Goal: Task Accomplishment & Management: Use online tool/utility

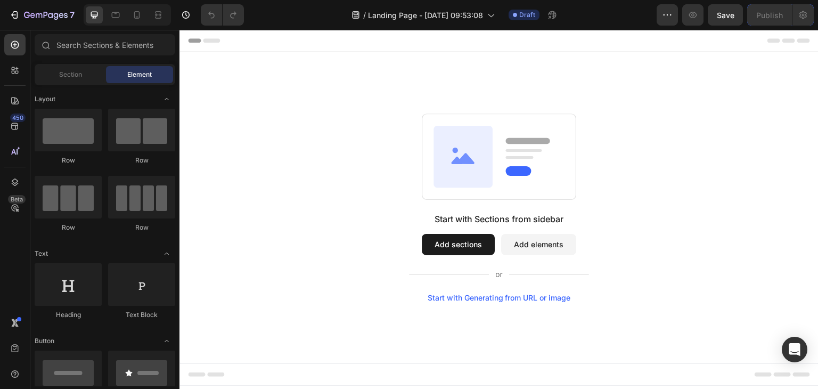
click at [454, 248] on button "Add sections" at bounding box center [458, 244] width 73 height 21
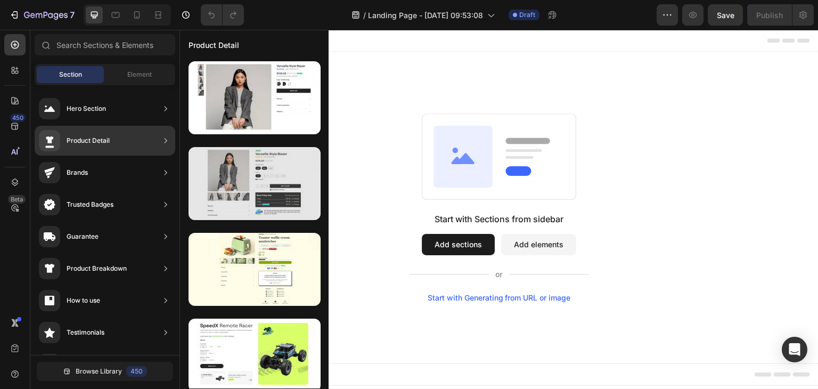
click at [262, 189] on div at bounding box center [255, 183] width 132 height 73
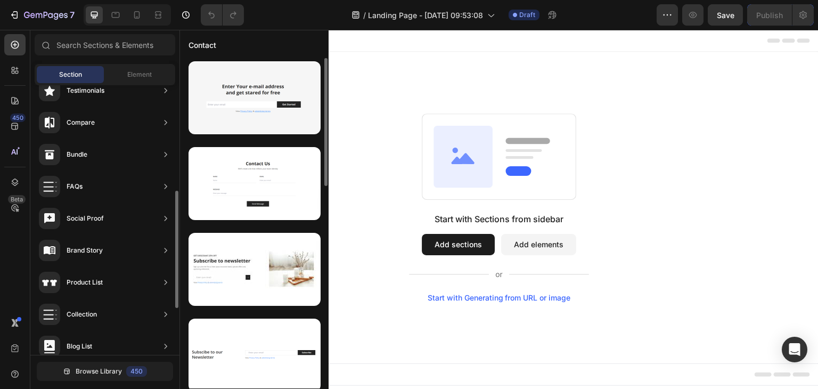
scroll to position [29, 0]
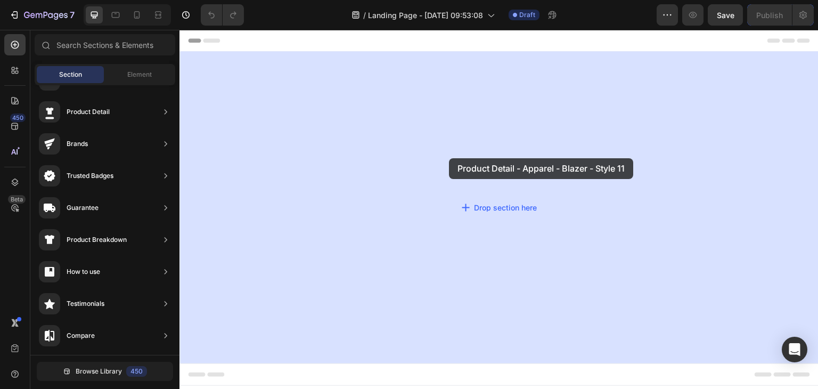
drag, startPoint x: 469, startPoint y: 205, endPoint x: 449, endPoint y: 158, distance: 50.9
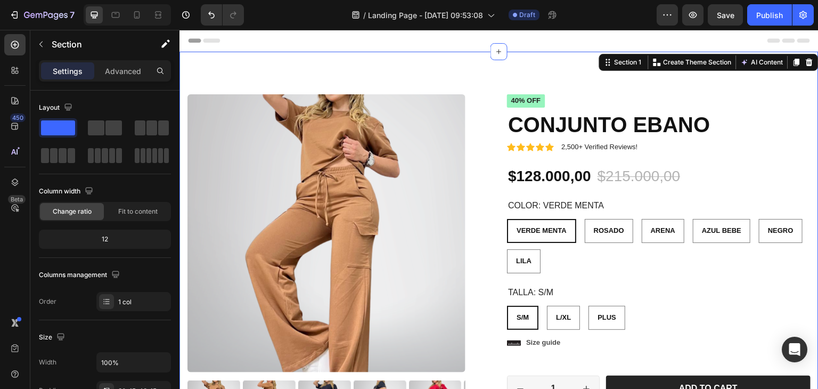
radio input "false"
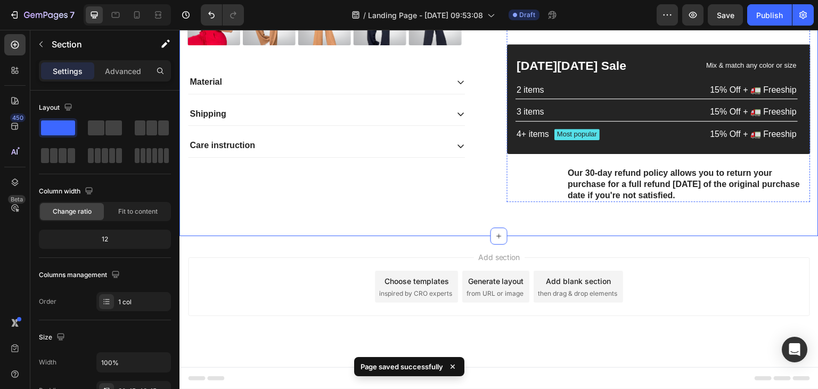
scroll to position [396, 0]
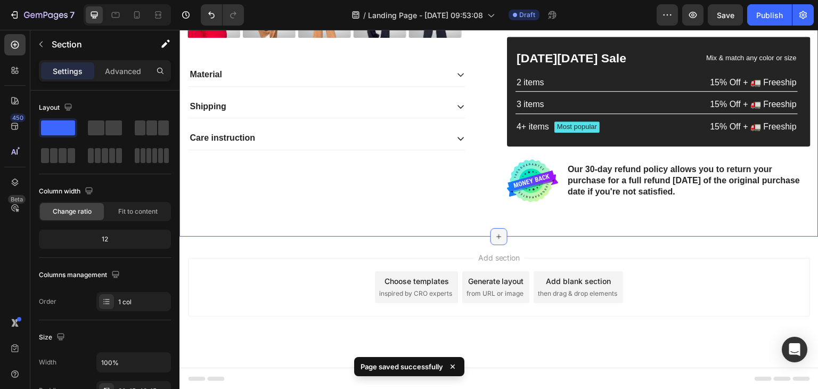
click at [495, 235] on icon at bounding box center [499, 236] width 9 height 9
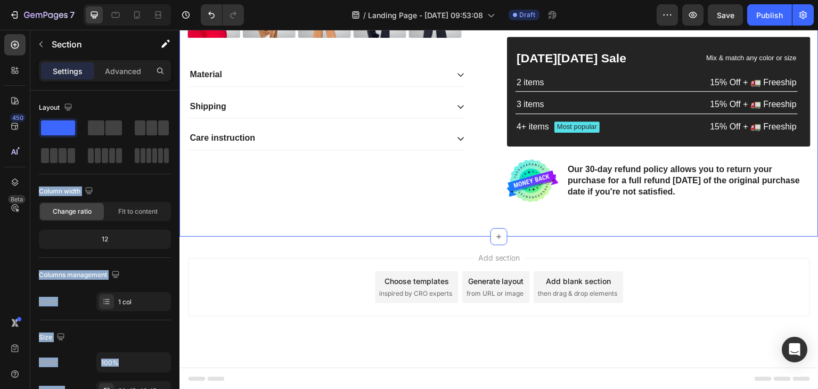
drag, startPoint x: 238, startPoint y: 154, endPoint x: 415, endPoint y: 280, distance: 217.3
click at [67, 127] on span at bounding box center [58, 127] width 34 height 15
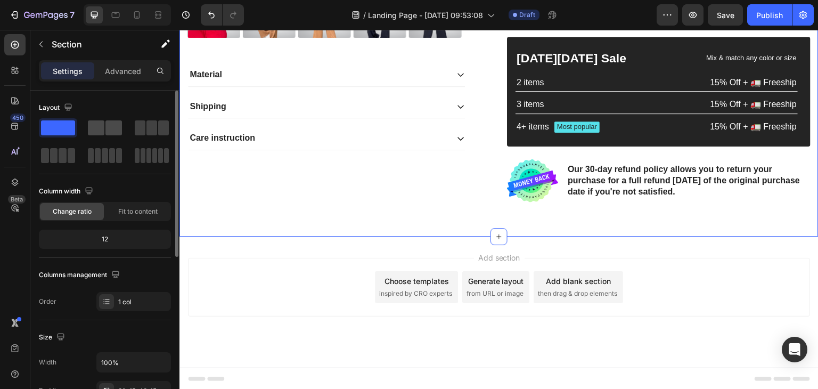
click at [133, 126] on div at bounding box center [152, 127] width 38 height 19
radio input "false"
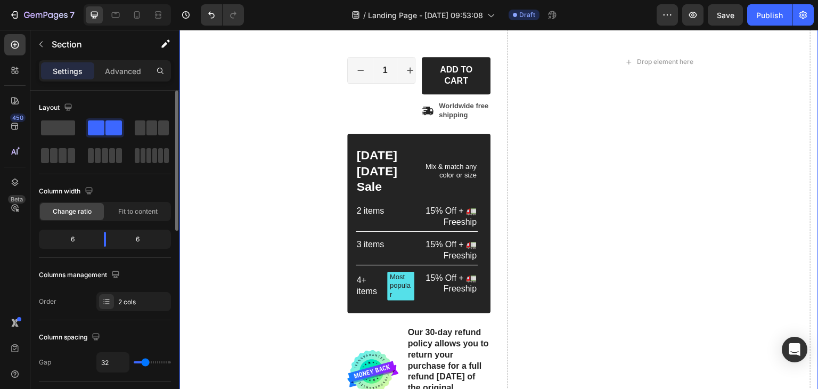
click at [105, 127] on span at bounding box center [113, 127] width 17 height 15
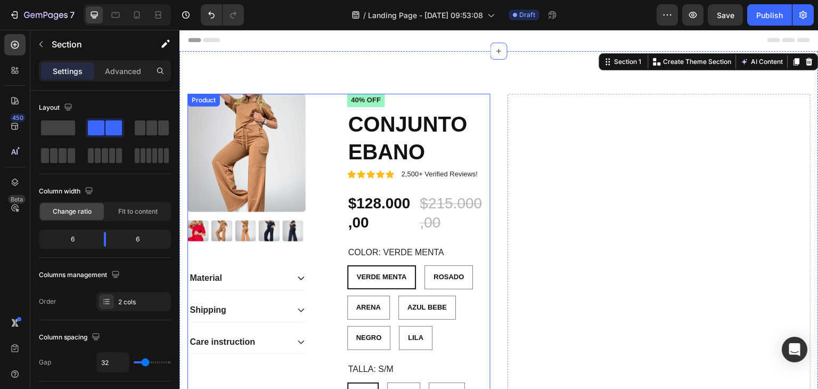
scroll to position [0, 0]
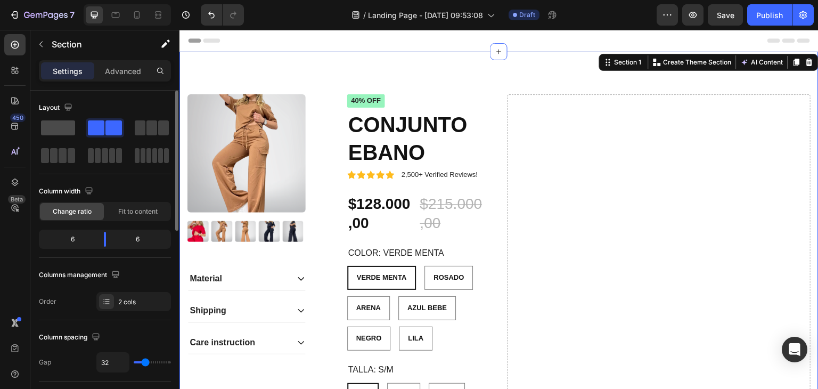
click at [54, 120] on span at bounding box center [58, 127] width 34 height 15
radio input "false"
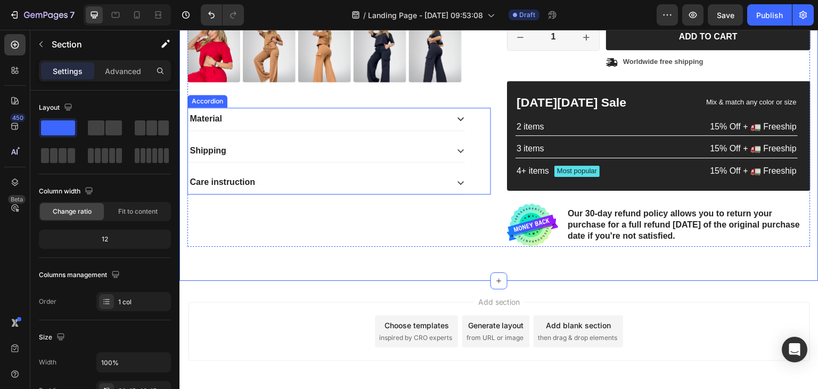
scroll to position [396, 0]
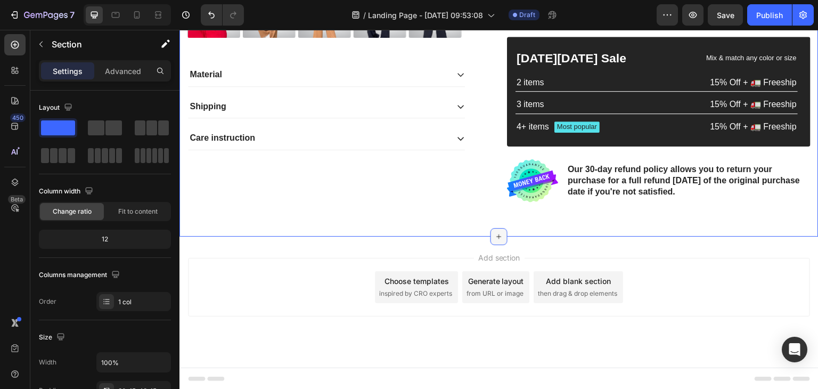
click at [495, 238] on icon at bounding box center [499, 236] width 9 height 9
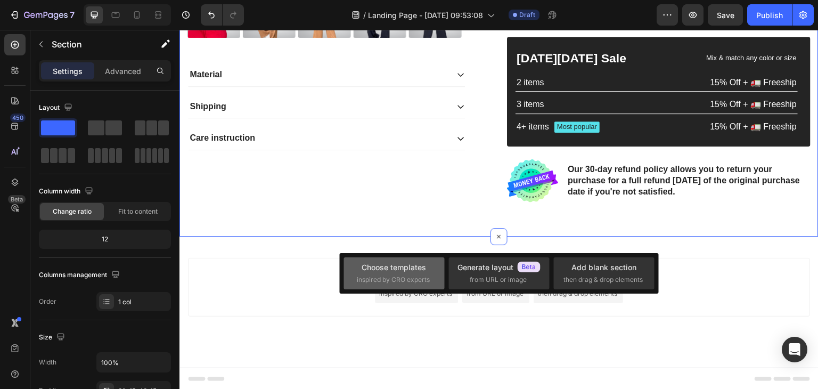
click at [417, 281] on span "inspired by CRO experts" at bounding box center [393, 280] width 73 height 10
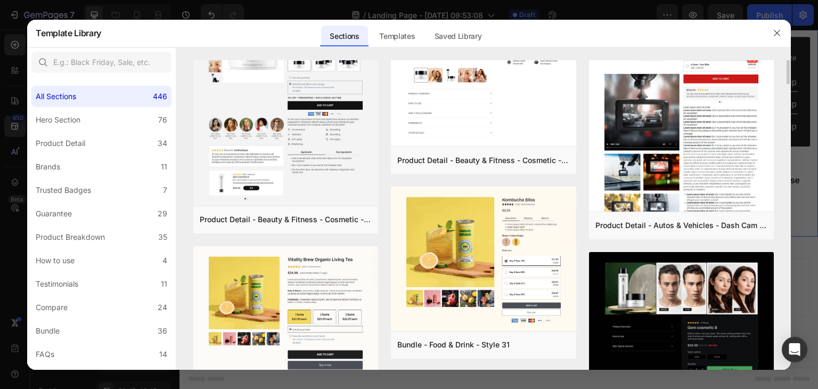
scroll to position [258, 0]
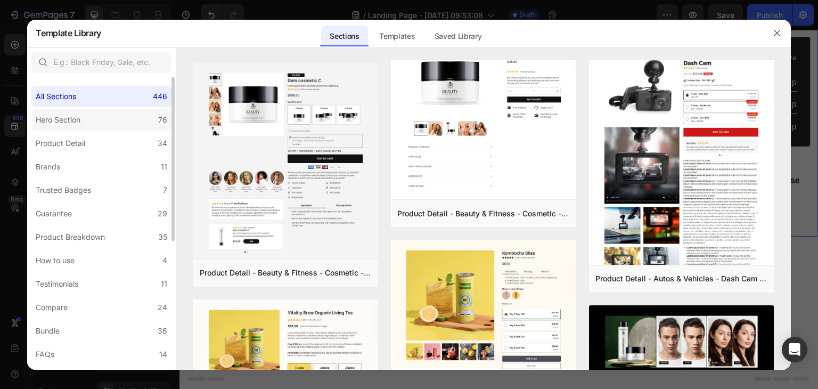
click at [85, 115] on div "Hero Section" at bounding box center [60, 119] width 49 height 13
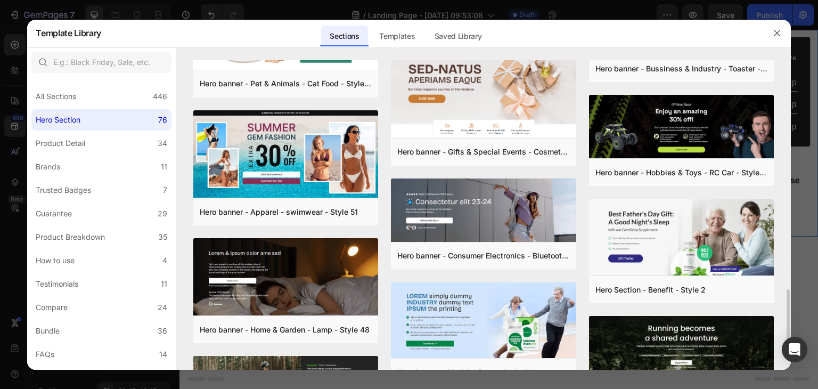
scroll to position [839, 0]
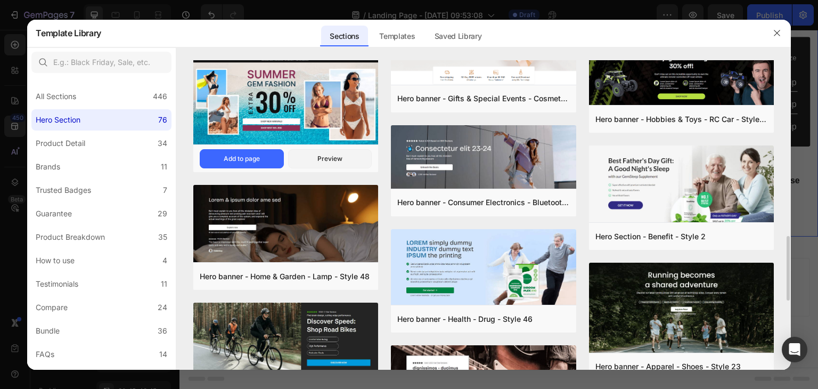
click at [290, 137] on img at bounding box center [285, 102] width 185 height 90
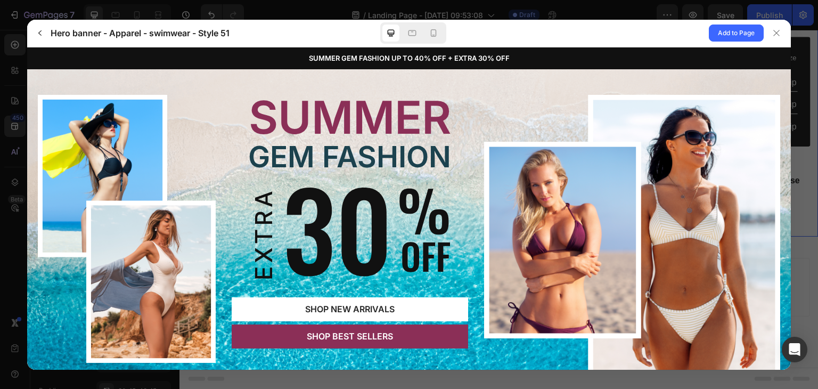
scroll to position [0, 0]
click at [722, 35] on span "Add to Page" at bounding box center [736, 33] width 37 height 13
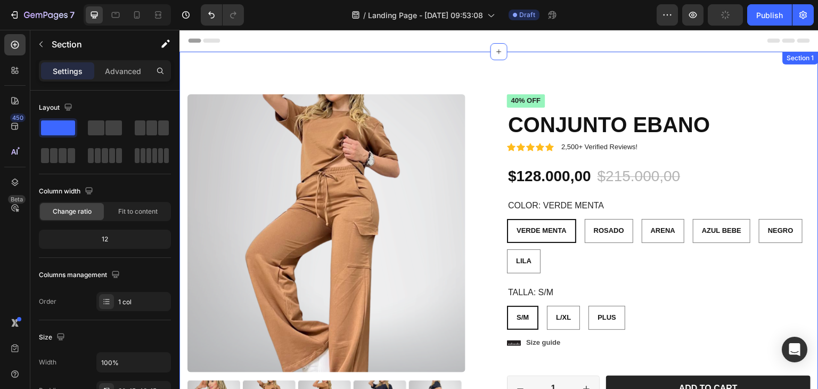
click at [442, 77] on div "Product Images Material Shipping Care instruction Accordion Icon Icon Icon Icon…" at bounding box center [499, 342] width 639 height 581
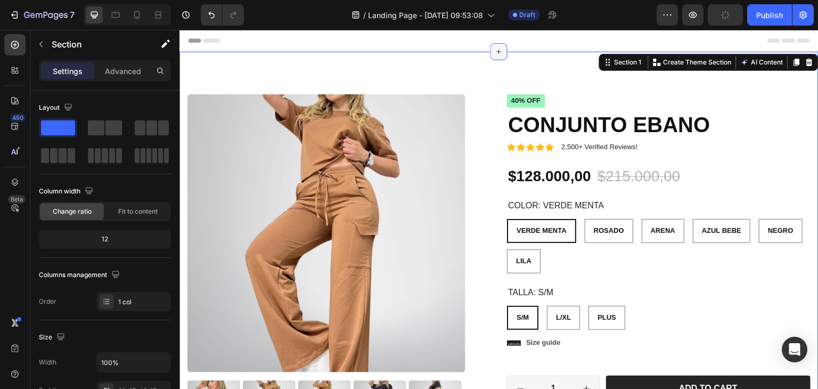
click at [496, 51] on icon at bounding box center [499, 51] width 9 height 9
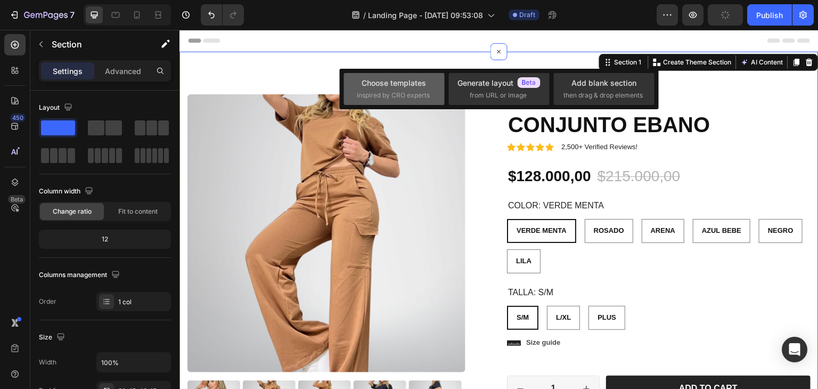
click at [399, 93] on span "inspired by CRO experts" at bounding box center [393, 96] width 73 height 10
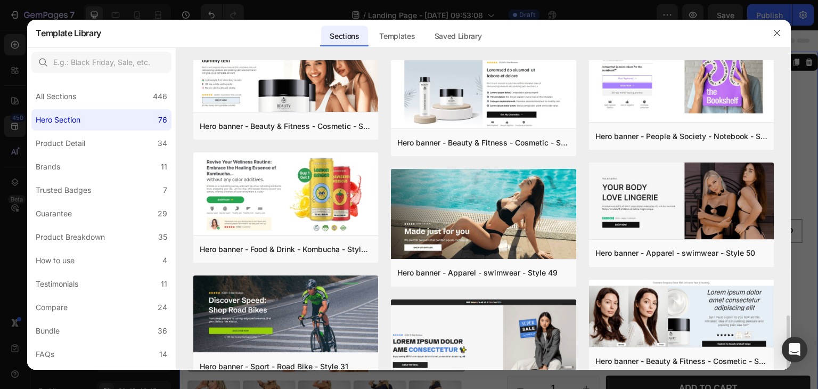
scroll to position [426, 0]
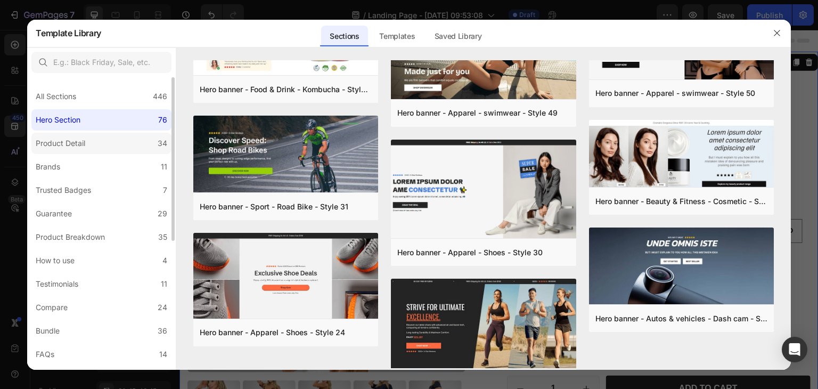
click at [94, 143] on label "Product Detail 34" at bounding box center [101, 143] width 140 height 21
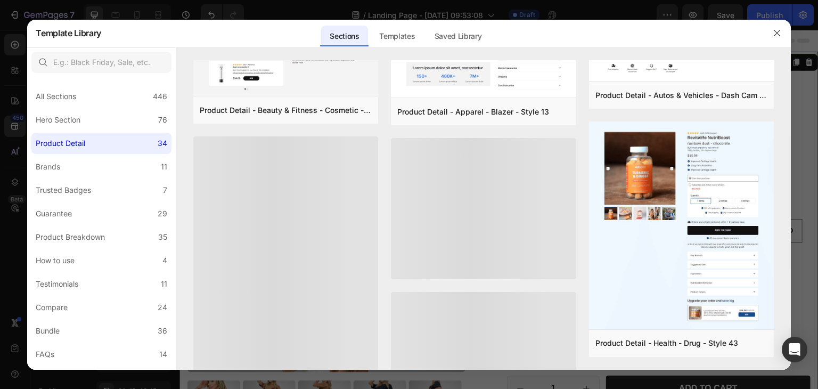
scroll to position [901, 0]
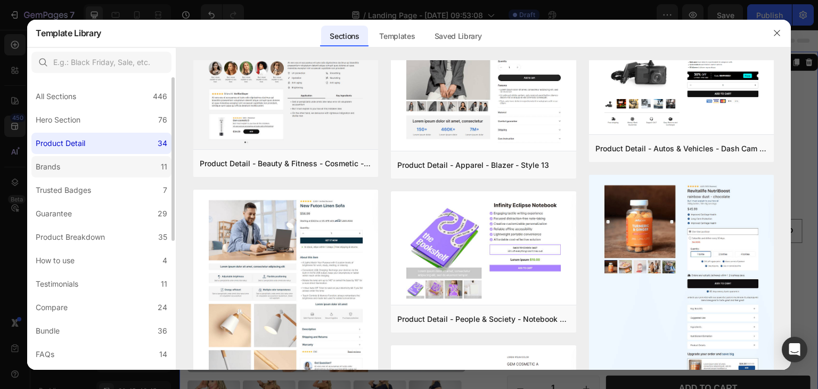
click at [108, 168] on label "Brands 11" at bounding box center [101, 166] width 140 height 21
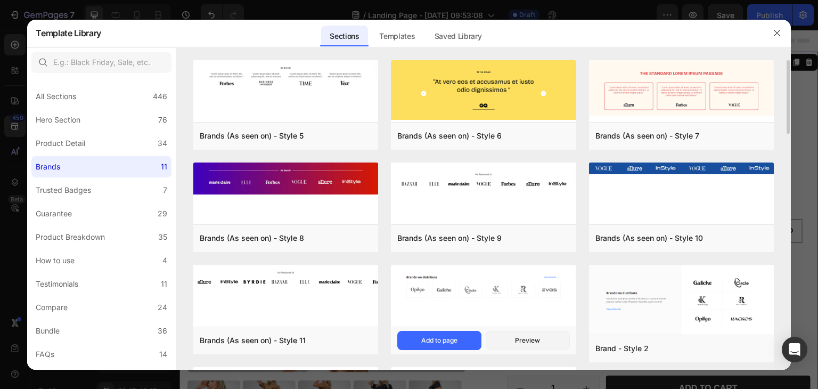
scroll to position [110, 0]
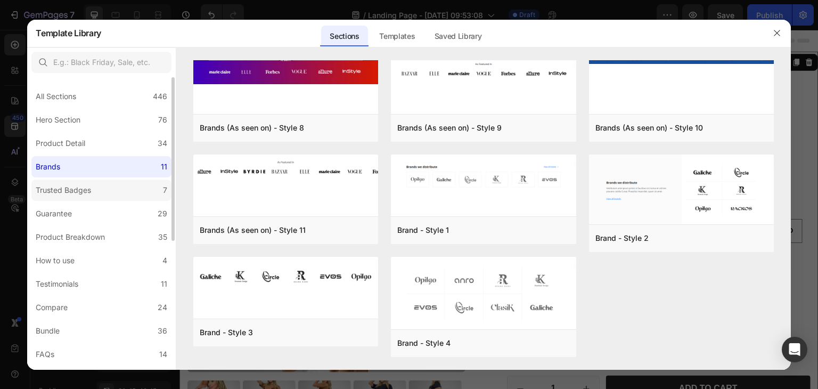
click at [113, 191] on label "Trusted Badges 7" at bounding box center [101, 190] width 140 height 21
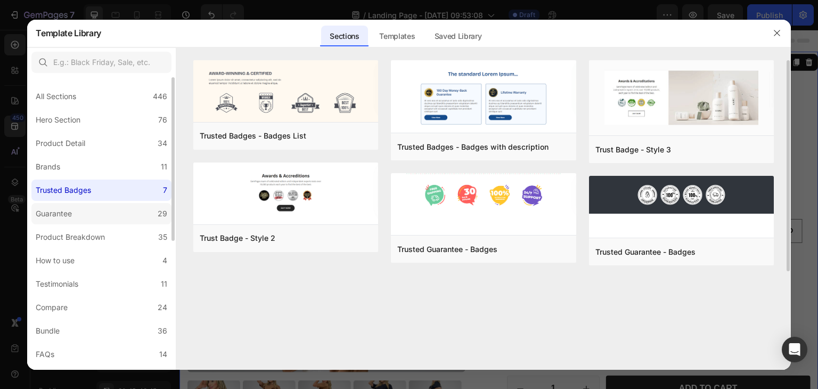
click at [105, 220] on label "Guarantee 29" at bounding box center [101, 213] width 140 height 21
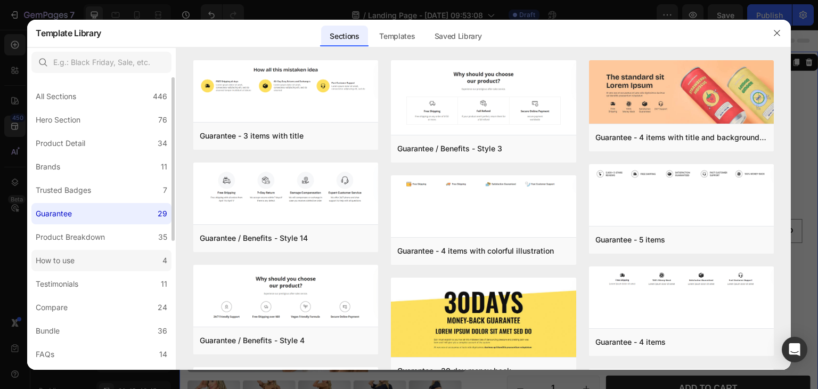
click at [109, 258] on label "How to use 4" at bounding box center [101, 260] width 140 height 21
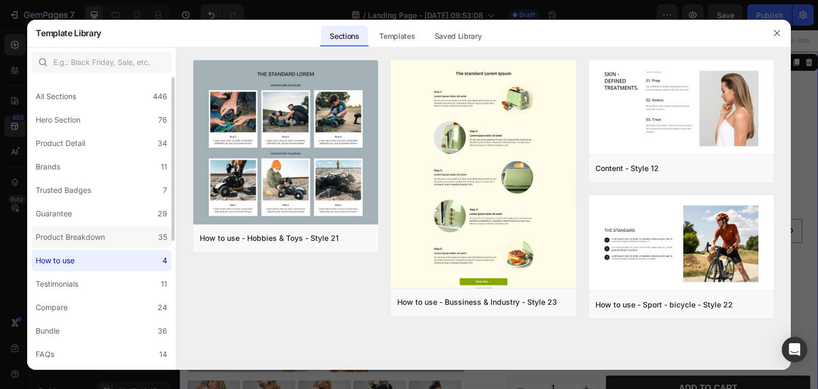
click at [109, 227] on label "Product Breakdown 35" at bounding box center [101, 236] width 140 height 21
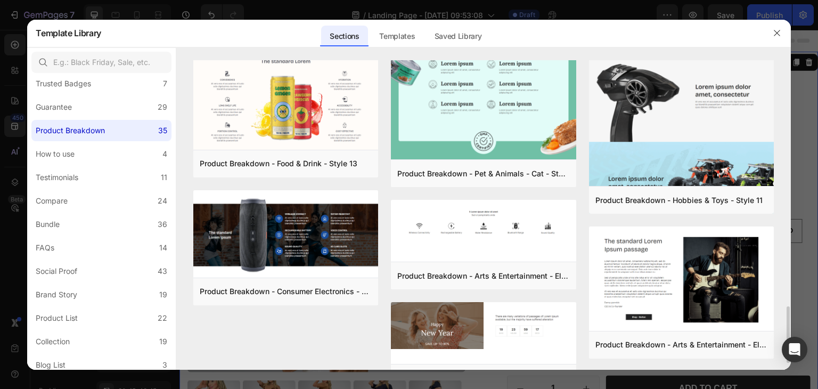
scroll to position [1380, 0]
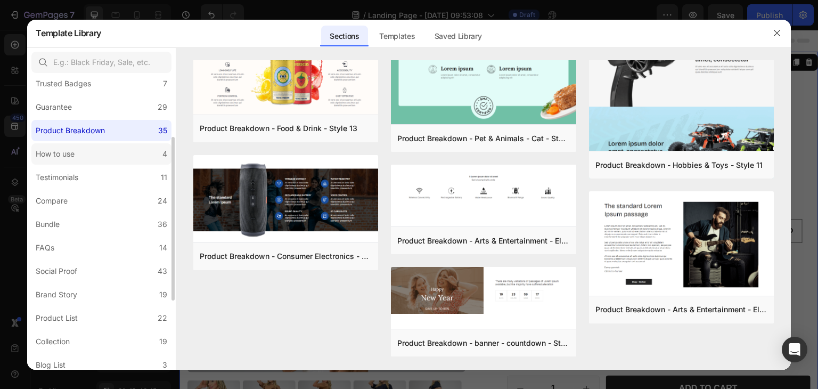
click at [112, 144] on label "How to use 4" at bounding box center [101, 153] width 140 height 21
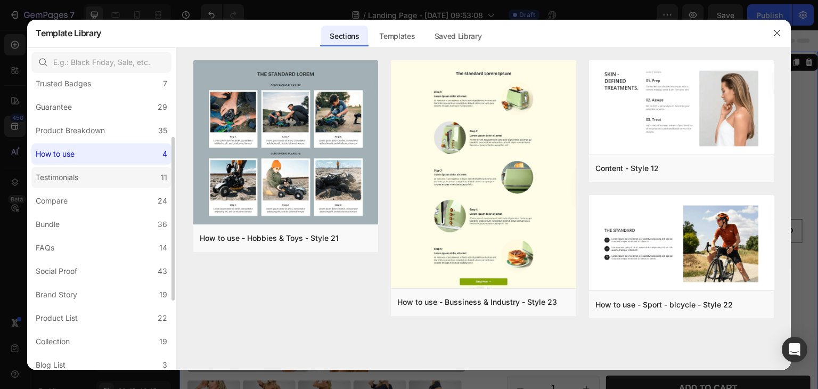
click at [109, 186] on label "Testimonials 11" at bounding box center [101, 177] width 140 height 21
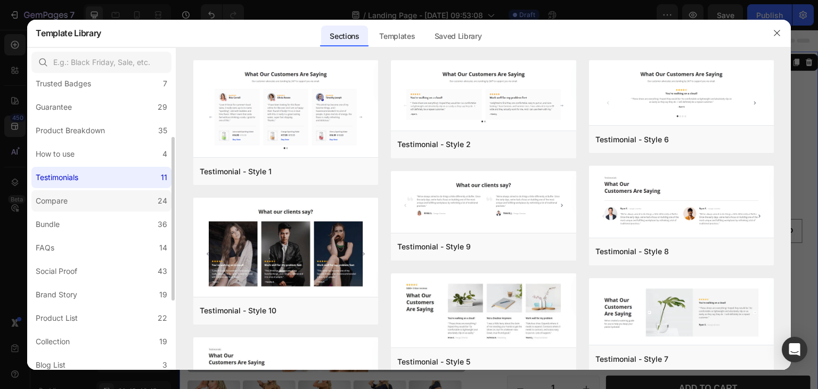
click at [115, 207] on label "Compare 24" at bounding box center [101, 200] width 140 height 21
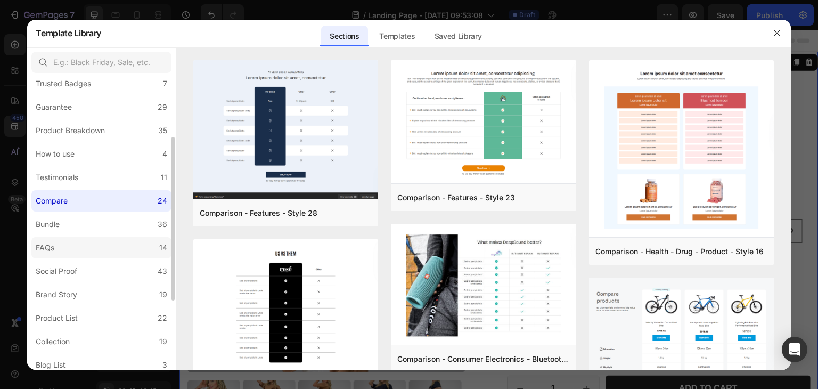
click at [122, 239] on label "FAQs 14" at bounding box center [101, 247] width 140 height 21
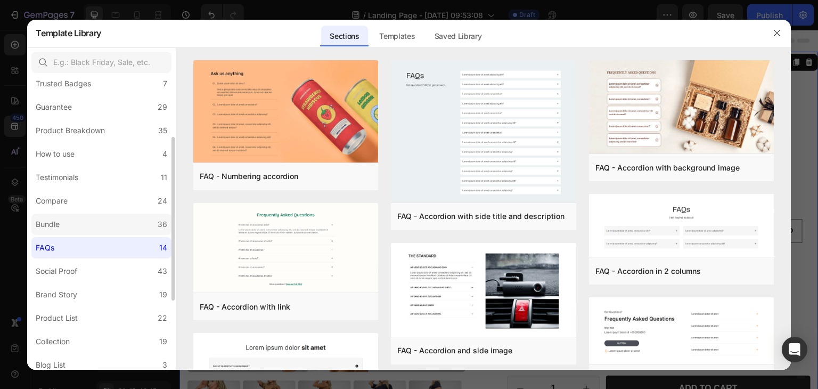
click at [122, 219] on label "Bundle 36" at bounding box center [101, 224] width 140 height 21
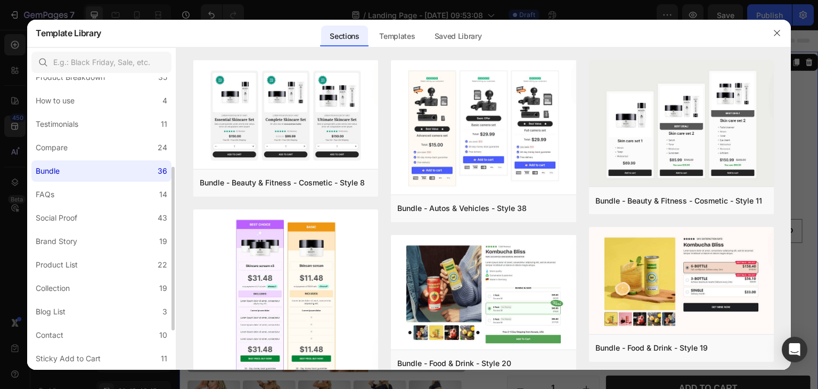
scroll to position [213, 0]
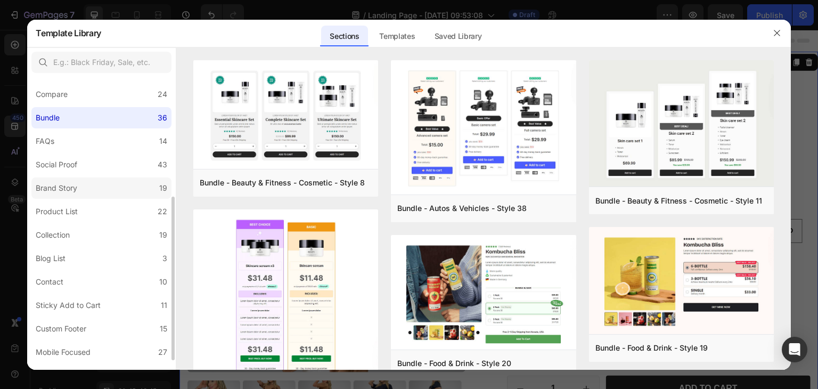
click at [123, 185] on label "Brand Story 19" at bounding box center [101, 187] width 140 height 21
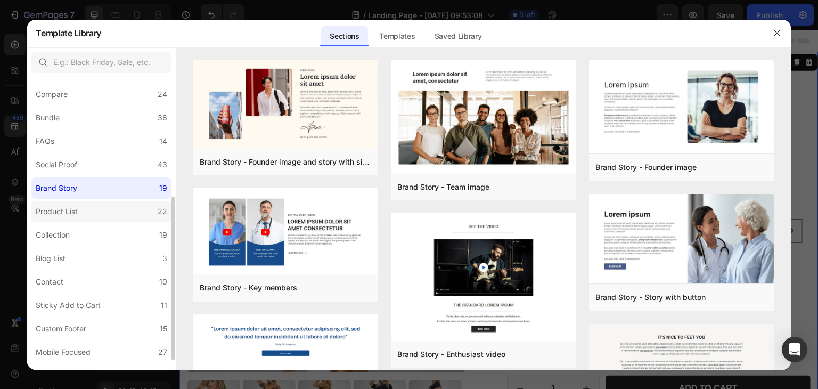
click at [121, 222] on label "Product List 22" at bounding box center [101, 211] width 140 height 21
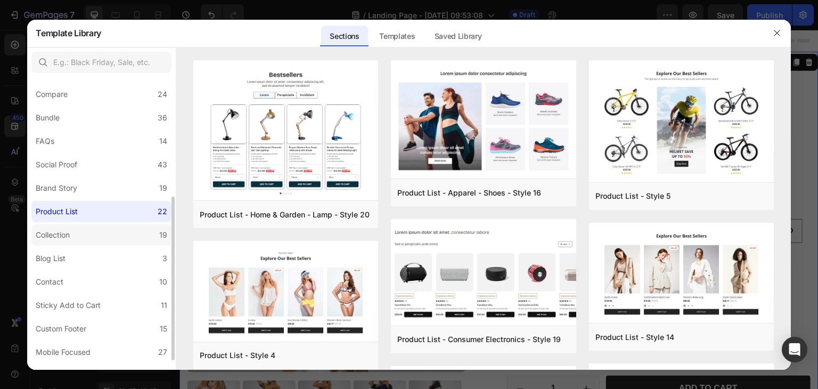
click at [121, 238] on label "Collection 19" at bounding box center [101, 234] width 140 height 21
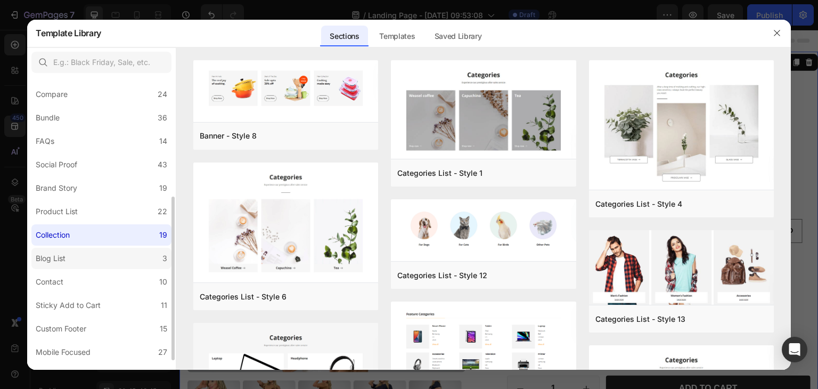
scroll to position [230, 0]
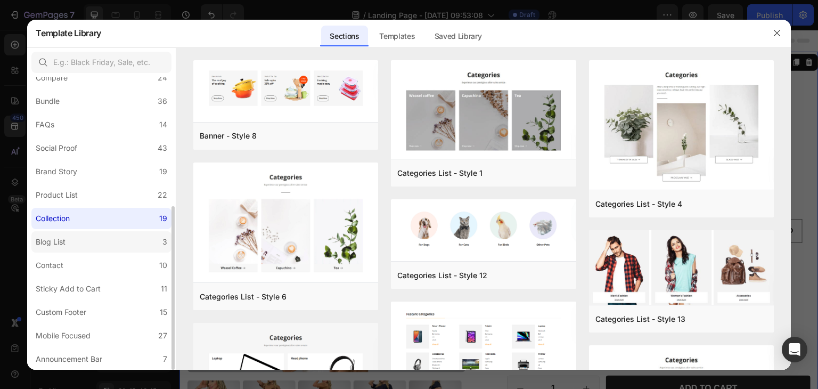
click at [121, 237] on label "Blog List 3" at bounding box center [101, 241] width 140 height 21
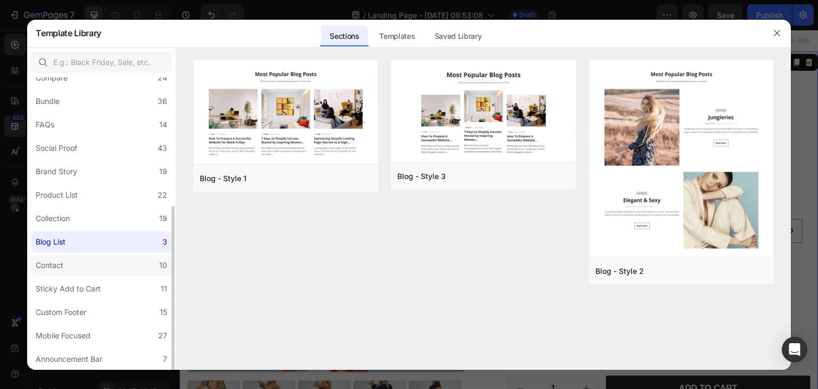
click at [119, 263] on label "Contact 10" at bounding box center [101, 265] width 140 height 21
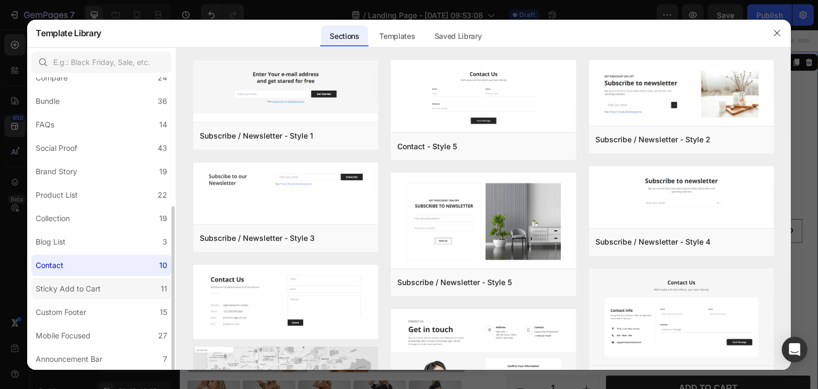
click at [118, 288] on label "Sticky Add to Cart 11" at bounding box center [101, 288] width 140 height 21
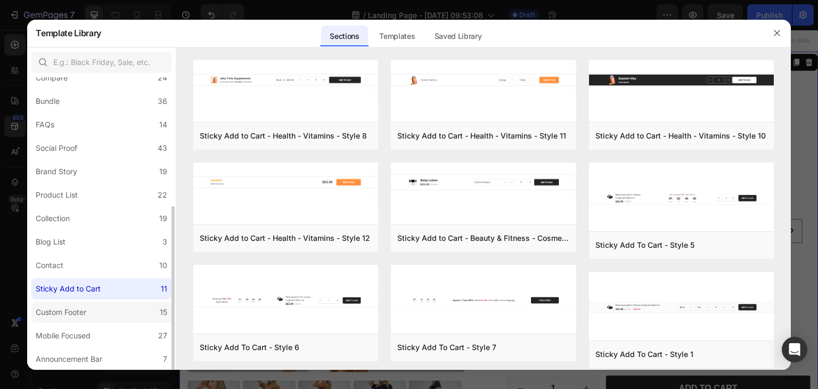
click at [119, 313] on label "Custom Footer 15" at bounding box center [101, 312] width 140 height 21
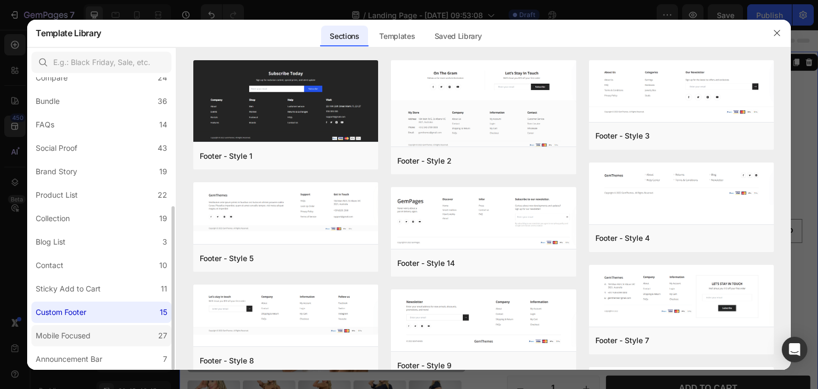
click at [117, 337] on label "Mobile Focused 27" at bounding box center [101, 335] width 140 height 21
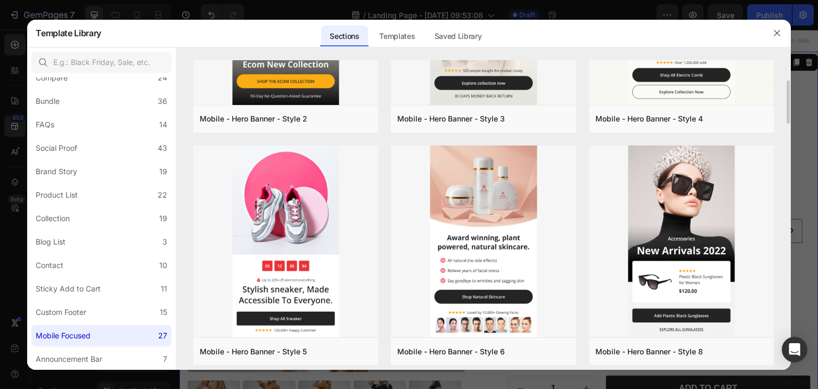
scroll to position [0, 0]
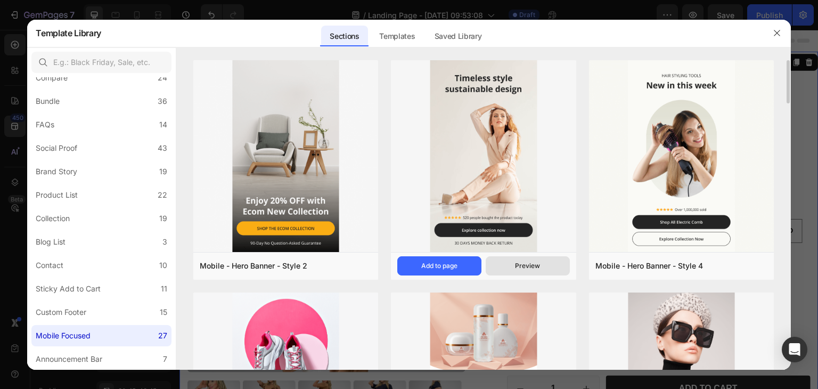
click at [509, 265] on button "Preview" at bounding box center [528, 265] width 84 height 19
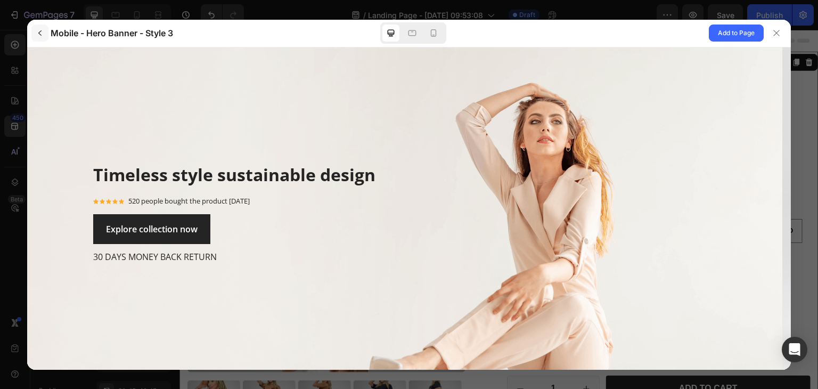
click at [46, 35] on button "button" at bounding box center [39, 33] width 17 height 17
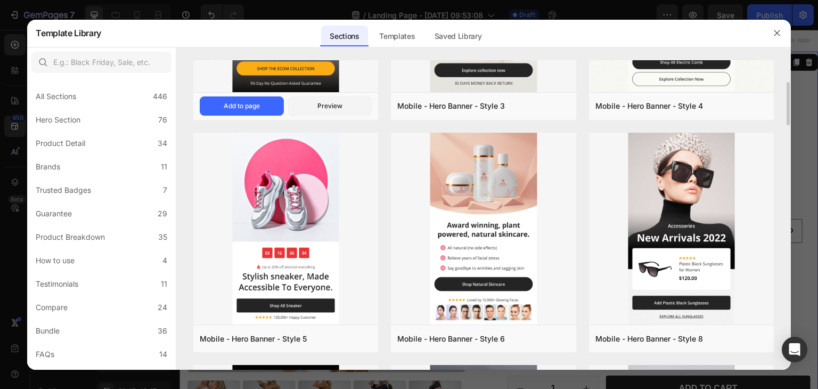
scroll to position [213, 0]
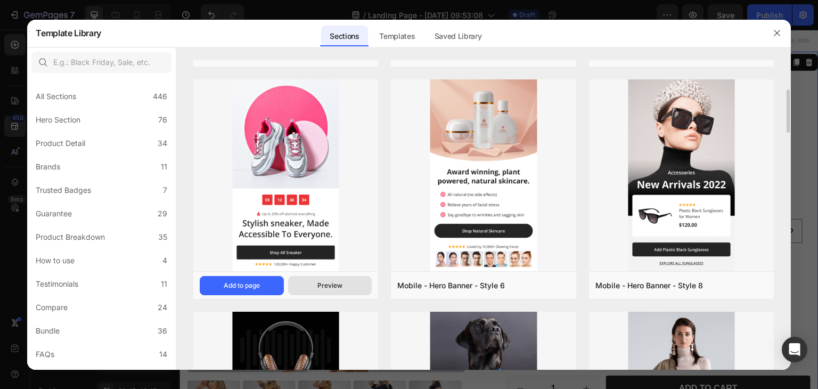
click at [330, 280] on button "Preview" at bounding box center [330, 285] width 84 height 19
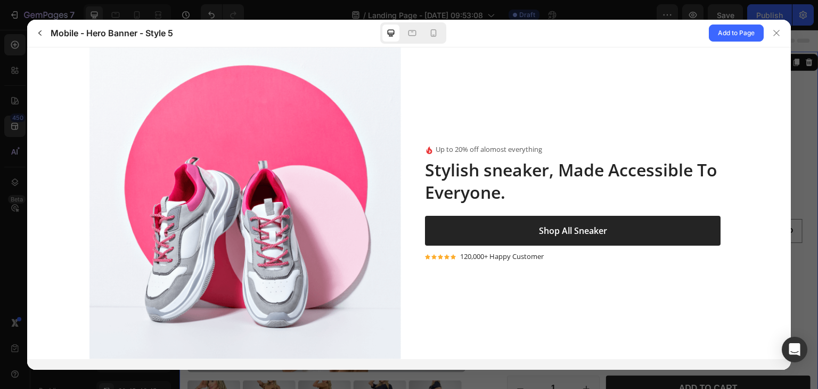
scroll to position [0, 0]
click at [416, 34] on icon at bounding box center [413, 33] width 8 height 6
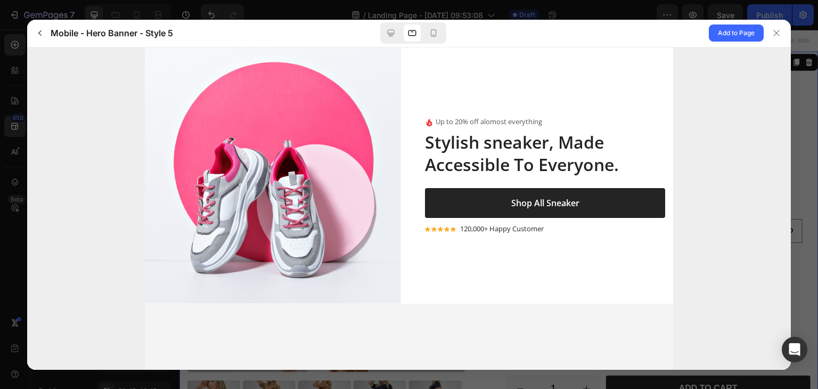
click at [443, 30] on div at bounding box center [413, 32] width 66 height 21
click at [439, 33] on div at bounding box center [433, 33] width 17 height 17
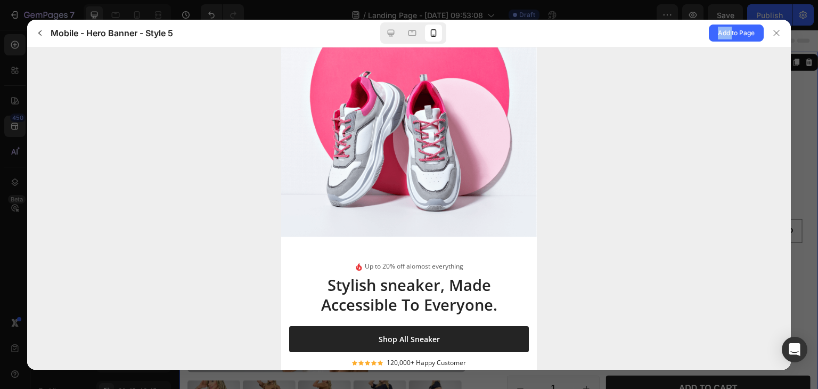
scroll to position [69, 0]
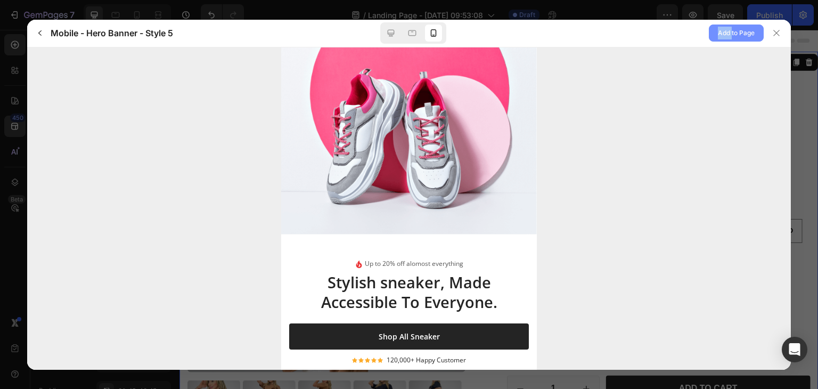
click at [741, 35] on span "Add to Page" at bounding box center [736, 33] width 37 height 13
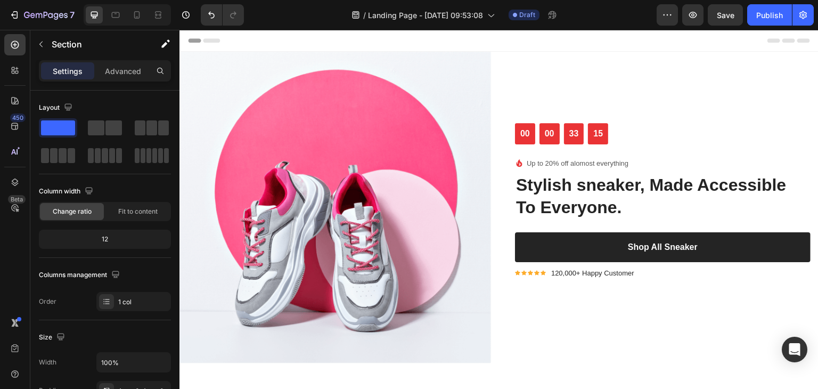
scroll to position [0, 0]
click at [678, 13] on button "button" at bounding box center [667, 14] width 21 height 21
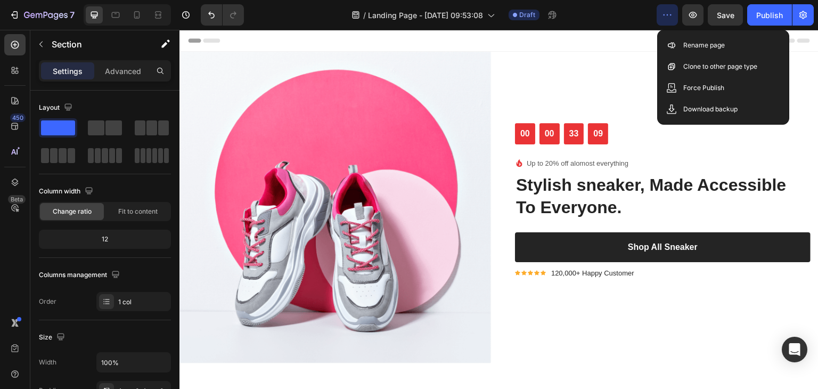
click at [678, 13] on button "button" at bounding box center [667, 14] width 21 height 21
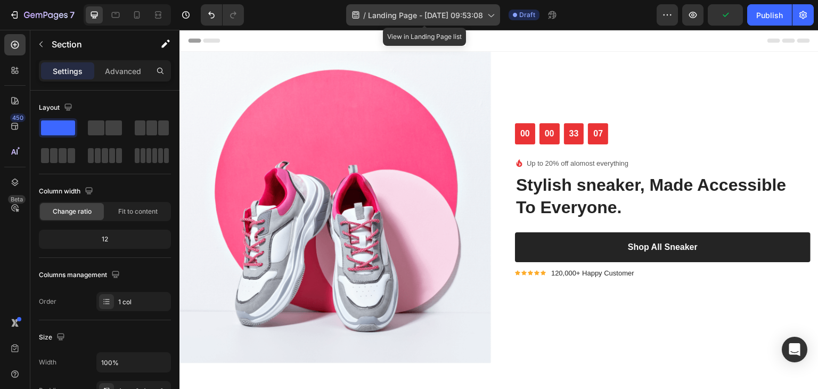
click at [493, 18] on icon at bounding box center [490, 15] width 11 height 11
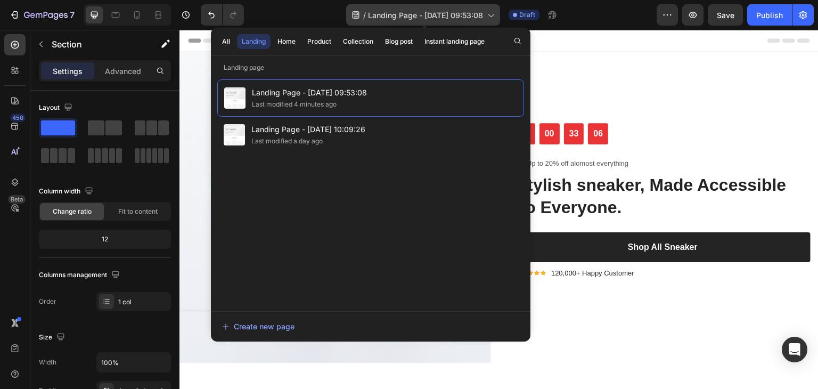
click at [493, 18] on icon at bounding box center [490, 15] width 11 height 11
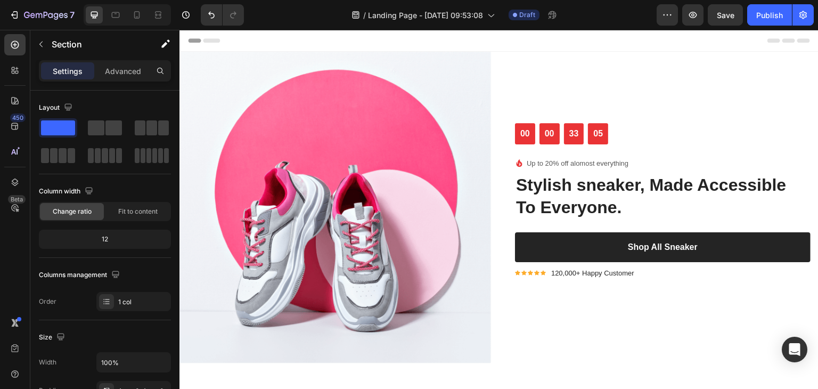
click at [783, 41] on icon at bounding box center [789, 40] width 13 height 4
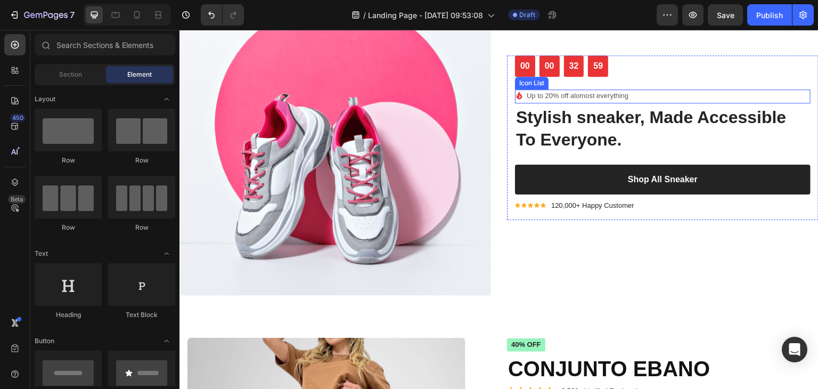
scroll to position [107, 0]
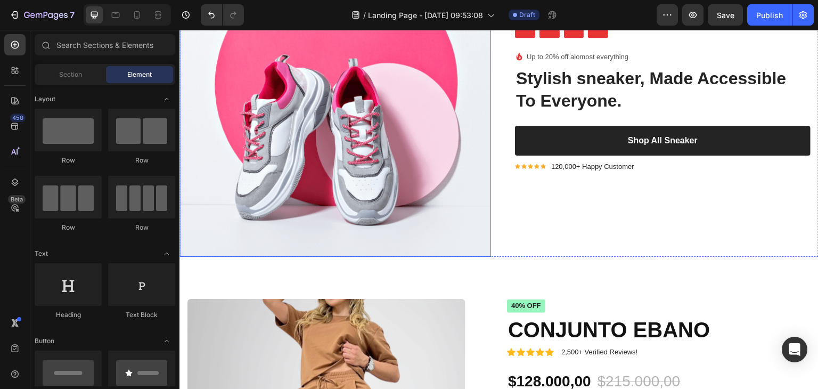
click at [404, 164] on img at bounding box center [336, 101] width 312 height 312
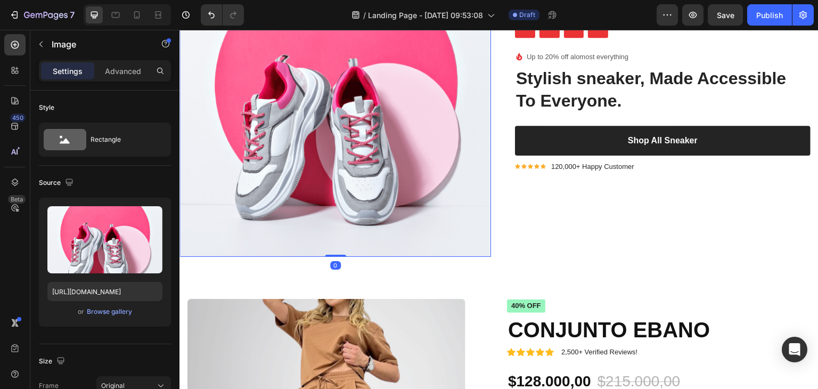
click at [545, 186] on div "00 00 32 58 CountDown Timer Image Up to 20% off alomost everything Text block I…" at bounding box center [663, 101] width 312 height 312
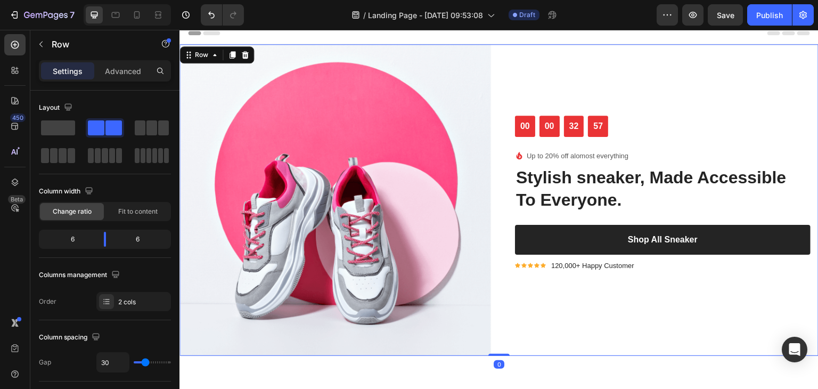
scroll to position [0, 0]
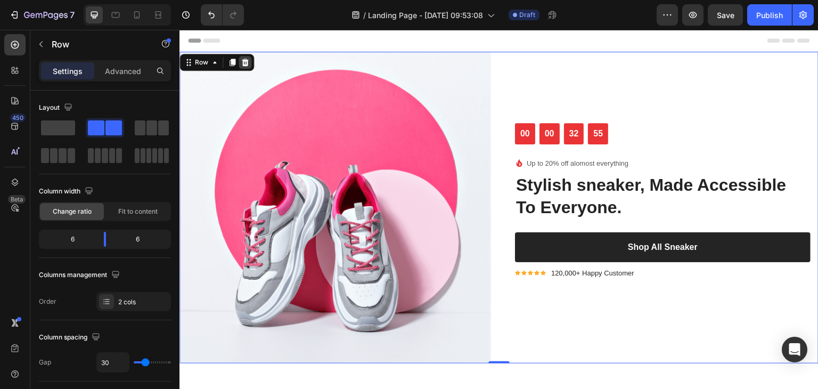
click at [249, 62] on div at bounding box center [245, 62] width 13 height 13
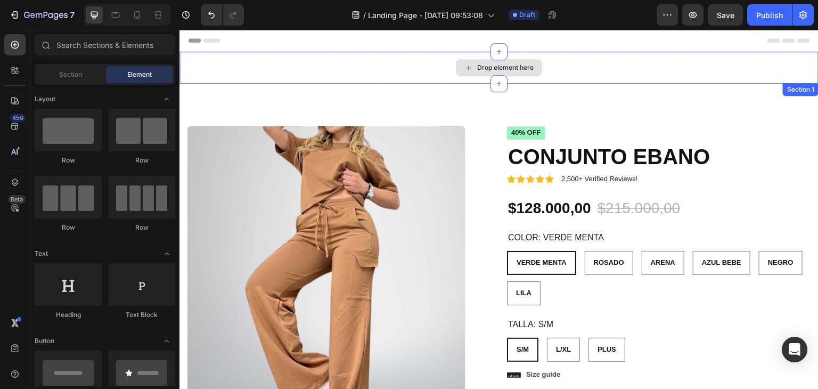
click at [457, 67] on div "Drop element here" at bounding box center [499, 67] width 86 height 17
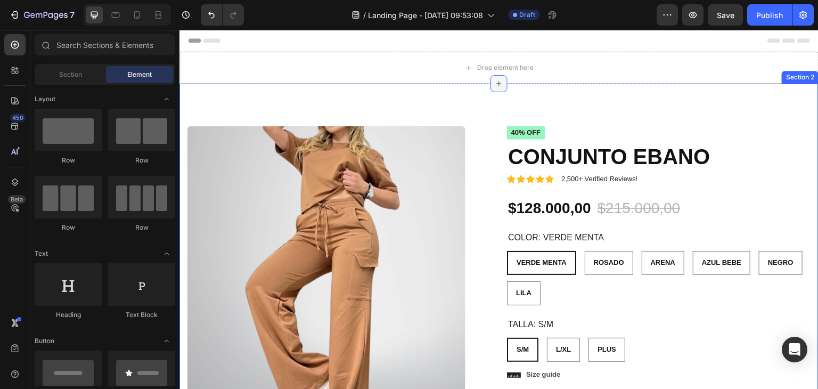
click at [499, 79] on icon at bounding box center [499, 83] width 9 height 9
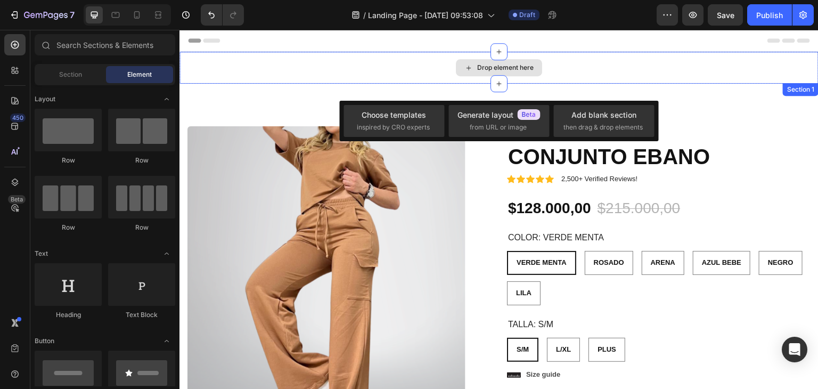
click at [512, 68] on div "Drop element here" at bounding box center [505, 67] width 56 height 9
click at [491, 58] on div at bounding box center [499, 51] width 17 height 17
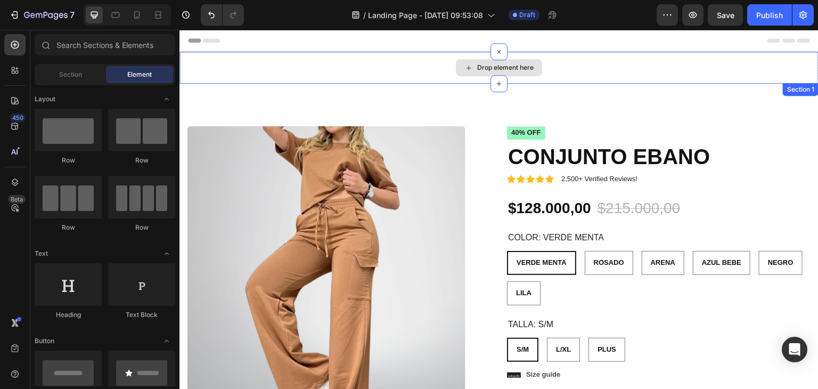
click at [515, 63] on div "Drop element here" at bounding box center [505, 67] width 56 height 9
click at [459, 68] on div "Drop element here" at bounding box center [499, 67] width 86 height 17
click at [465, 68] on icon at bounding box center [469, 67] width 9 height 9
click at [500, 68] on div "Drop element here" at bounding box center [505, 67] width 56 height 9
click at [477, 66] on div "Drop element here" at bounding box center [505, 67] width 56 height 9
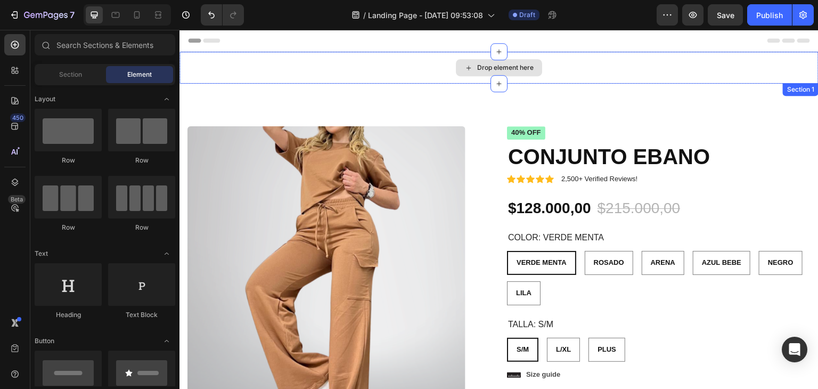
click at [465, 66] on icon at bounding box center [469, 67] width 9 height 9
click at [498, 79] on icon at bounding box center [499, 83] width 9 height 9
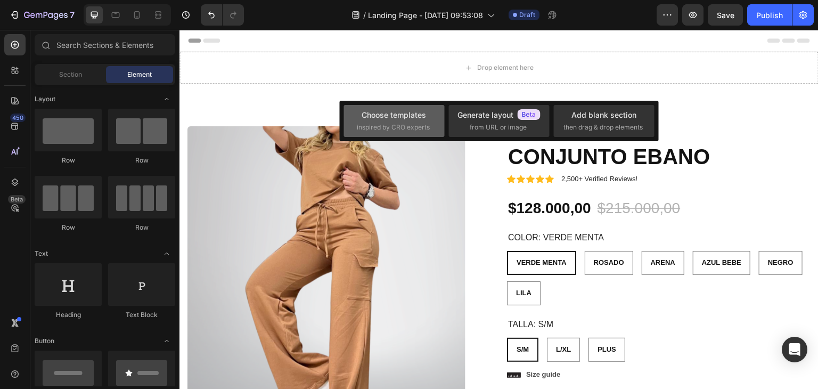
click at [396, 116] on div "Choose templates" at bounding box center [394, 114] width 64 height 11
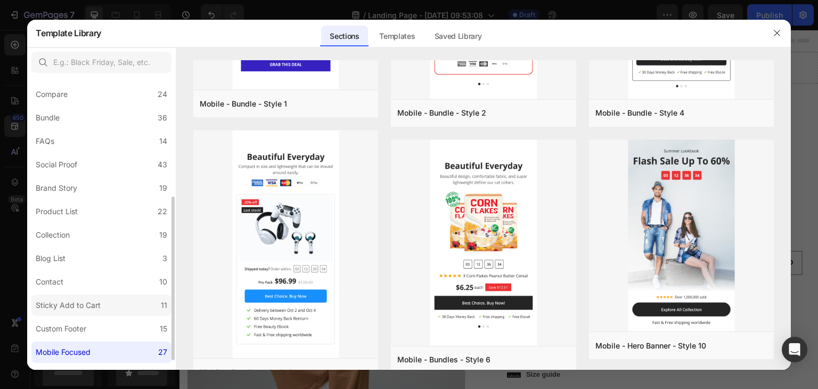
scroll to position [230, 0]
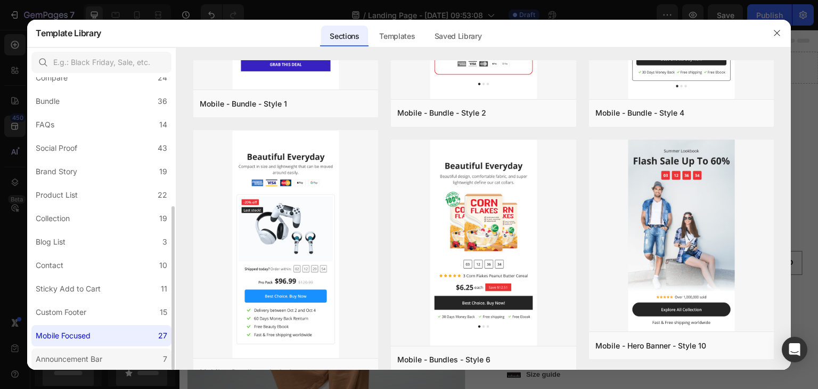
click at [69, 363] on label "Announcement Bar 7" at bounding box center [101, 358] width 140 height 21
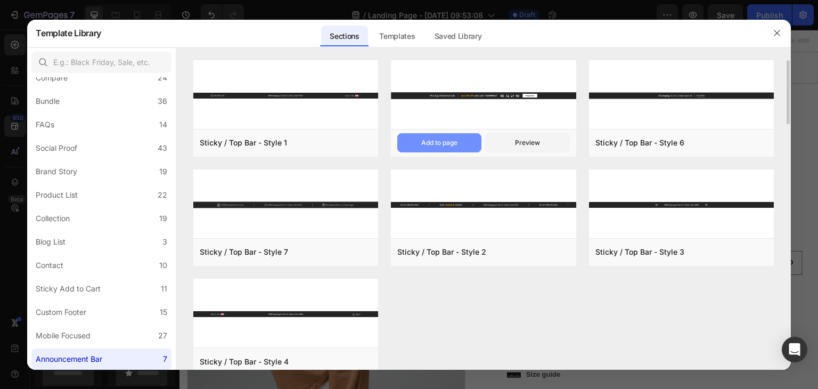
click at [452, 143] on div "Add to page" at bounding box center [439, 143] width 36 height 10
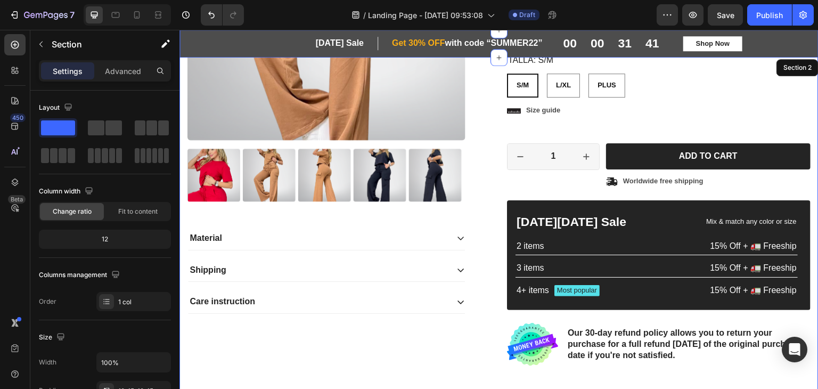
scroll to position [0, 0]
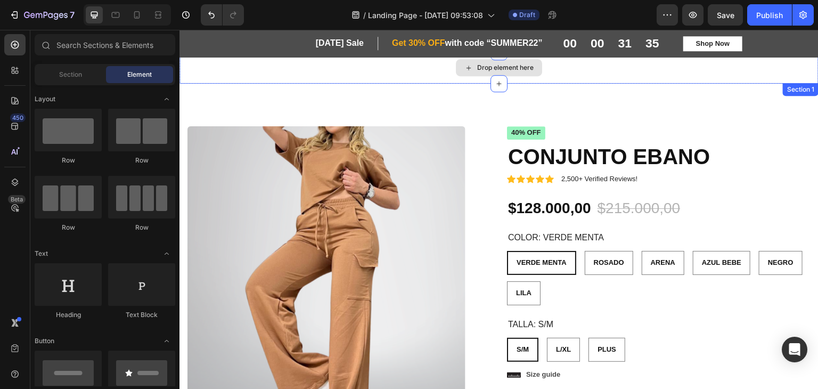
click at [516, 69] on div "Drop element here" at bounding box center [505, 67] width 56 height 9
click at [465, 67] on icon at bounding box center [469, 67] width 9 height 9
click at [498, 86] on icon at bounding box center [499, 83] width 9 height 9
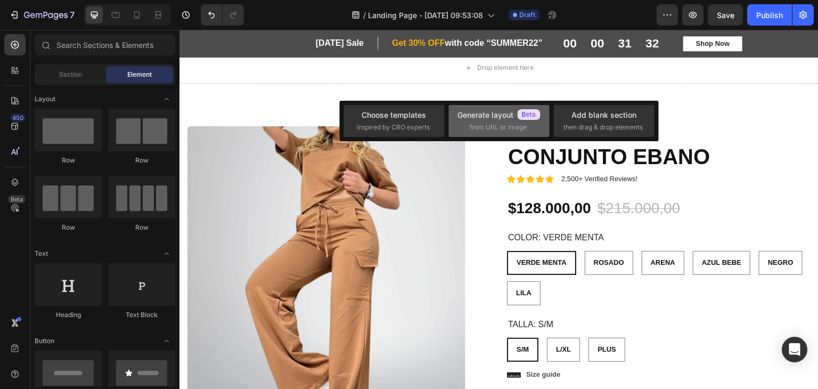
click at [503, 116] on div "Generate layout" at bounding box center [499, 114] width 83 height 11
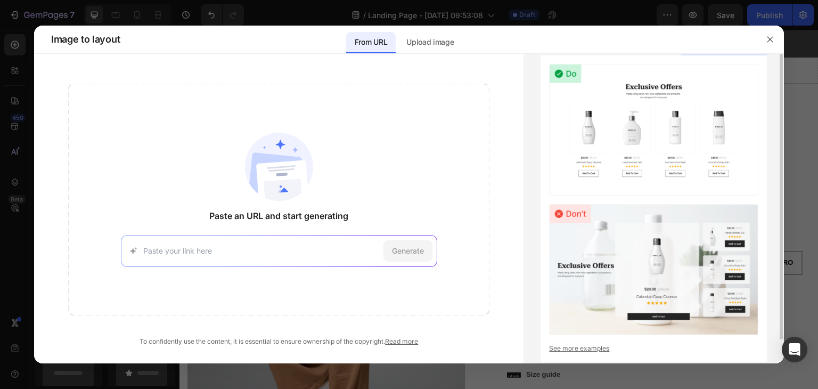
scroll to position [26, 0]
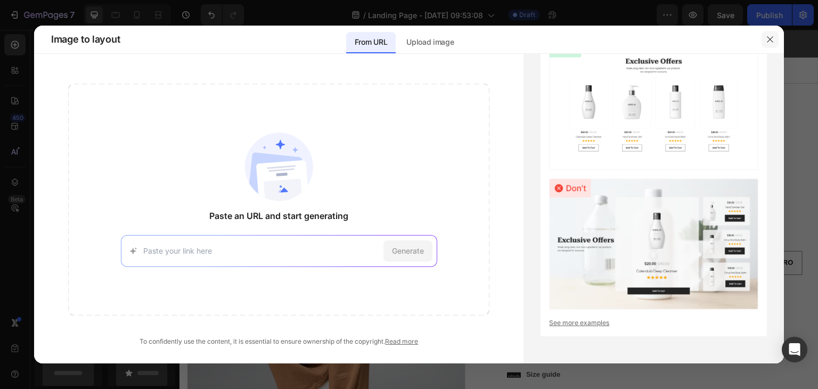
click at [764, 42] on button "button" at bounding box center [770, 39] width 17 height 17
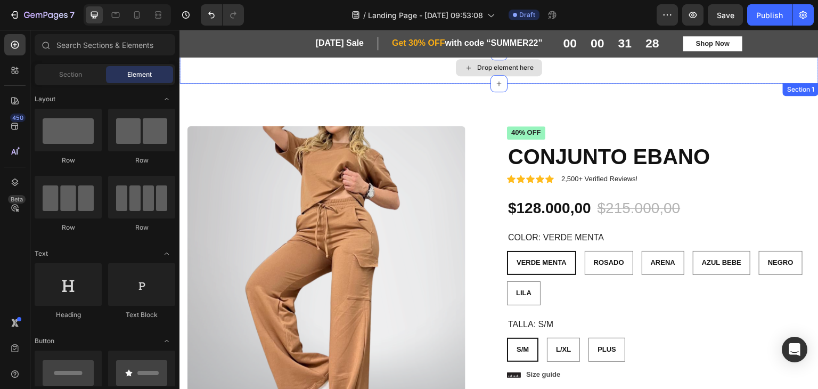
click at [516, 70] on div "Drop element here" at bounding box center [505, 67] width 56 height 9
click at [509, 61] on div "Drop element here" at bounding box center [499, 67] width 86 height 17
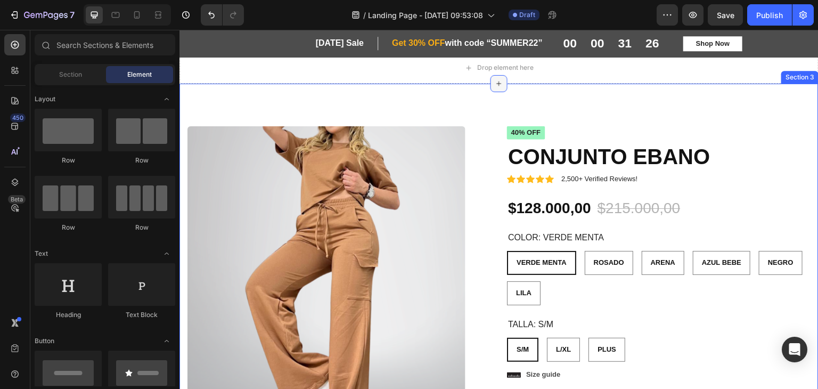
click at [495, 83] on icon at bounding box center [499, 83] width 9 height 9
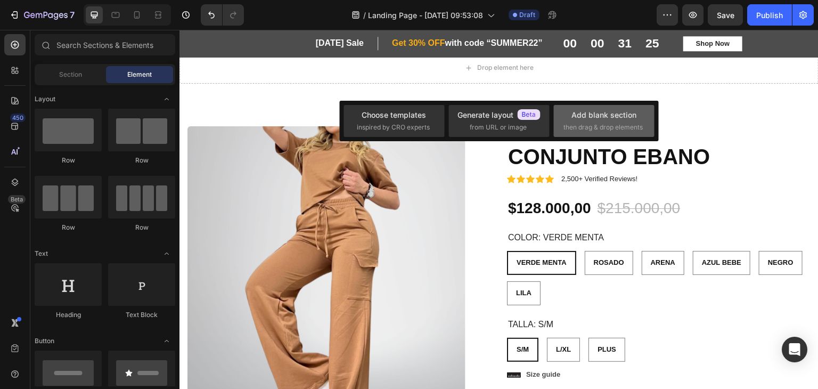
click at [608, 128] on span "then drag & drop elements" at bounding box center [603, 128] width 79 height 10
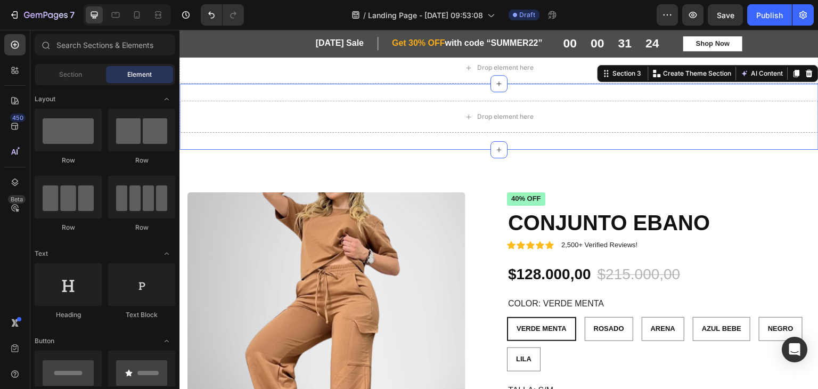
click at [525, 86] on div "Drop element here Section 3 You can create reusable sections Create Theme Secti…" at bounding box center [499, 117] width 639 height 66
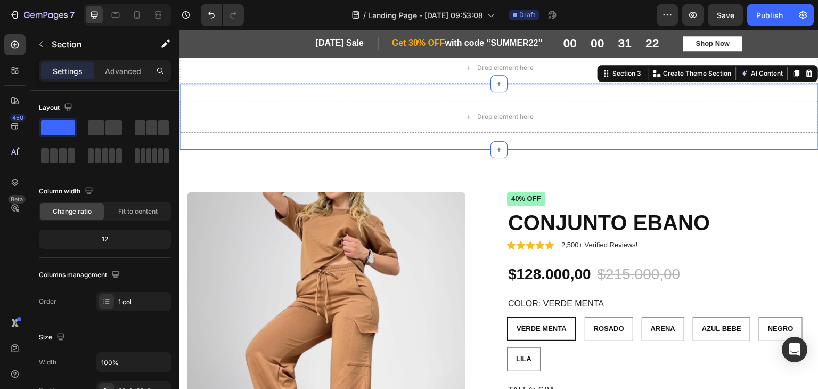
click at [533, 93] on div "Drop element here Section 3 You can create reusable sections Create Theme Secti…" at bounding box center [499, 117] width 639 height 66
click at [803, 77] on div at bounding box center [809, 73] width 13 height 13
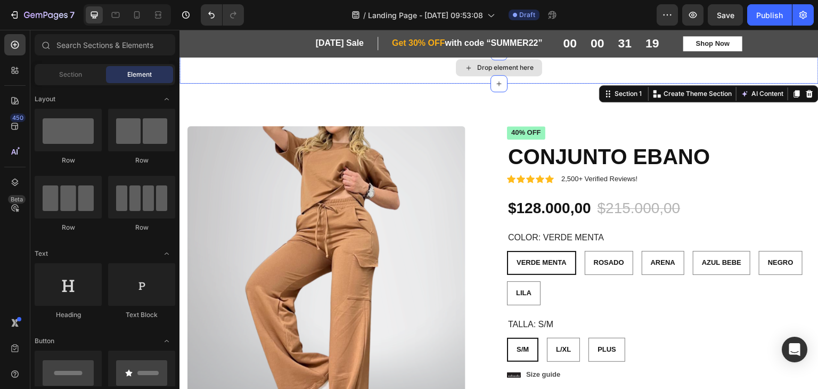
click at [483, 79] on div "Drop element here" at bounding box center [499, 68] width 639 height 32
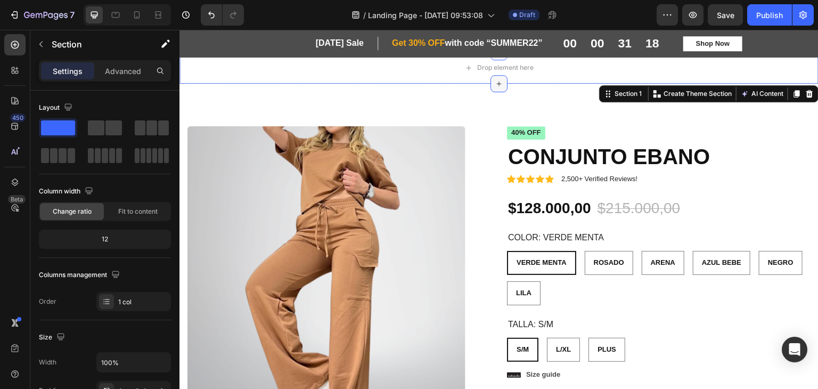
click at [493, 75] on div at bounding box center [499, 83] width 17 height 17
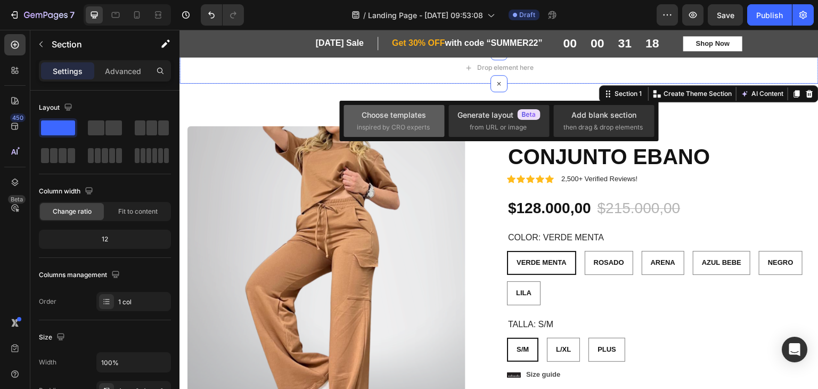
click at [406, 111] on div "Choose templates" at bounding box center [394, 114] width 64 height 11
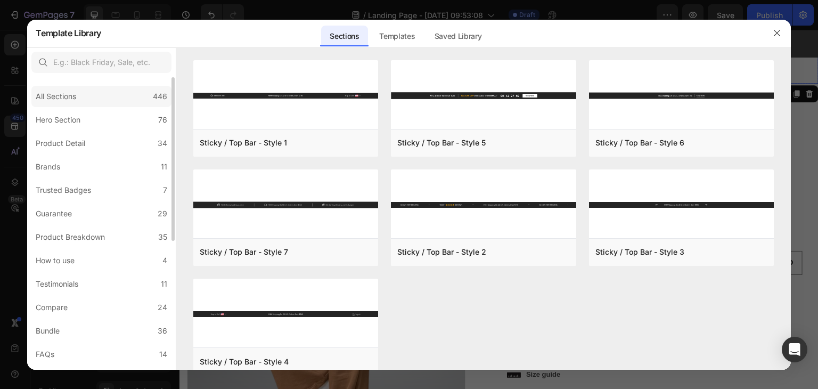
click at [118, 86] on div "All Sections 446" at bounding box center [101, 96] width 140 height 21
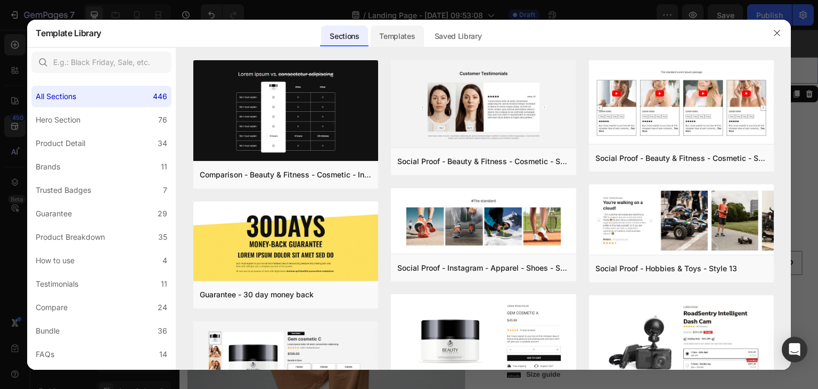
click at [399, 41] on div "Templates" at bounding box center [397, 36] width 53 height 21
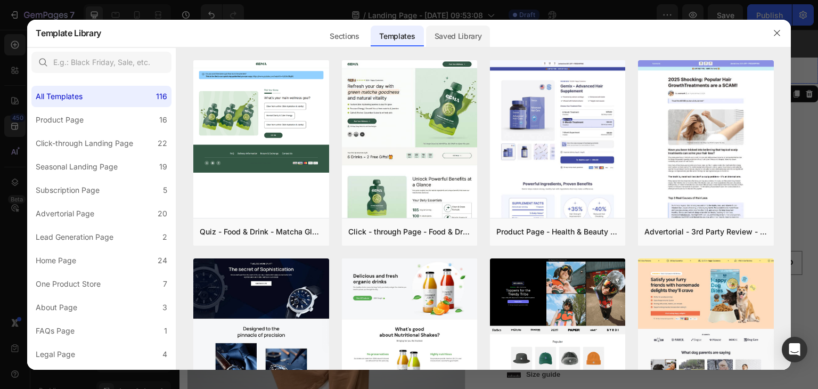
click at [451, 39] on div "Saved Library" at bounding box center [458, 36] width 64 height 21
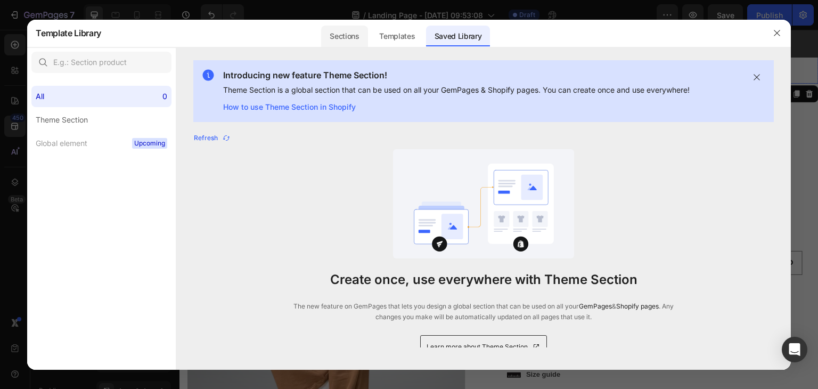
click at [360, 44] on div "Sections" at bounding box center [344, 36] width 46 height 21
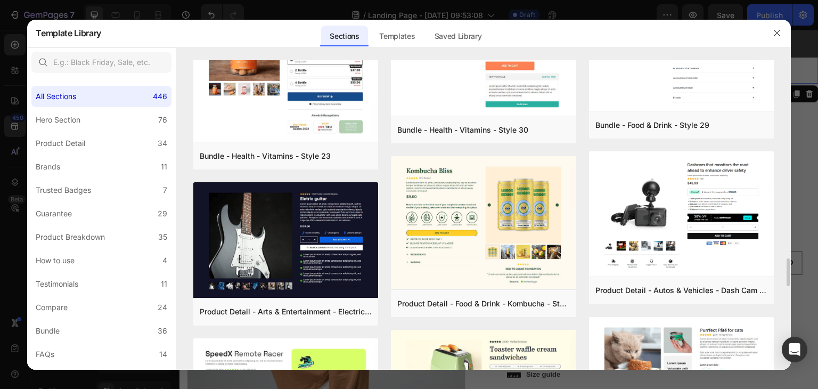
scroll to position [2280, 0]
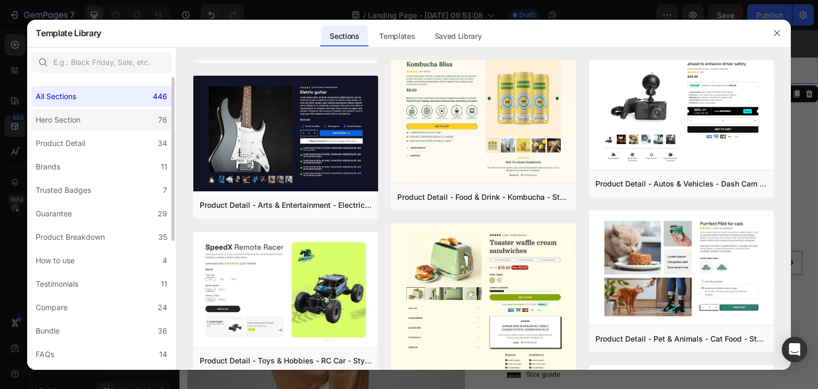
click at [123, 121] on label "Hero Section 76" at bounding box center [101, 119] width 140 height 21
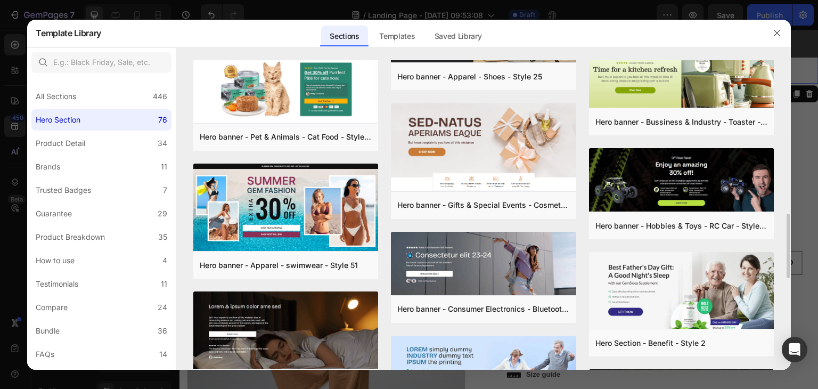
scroll to position [839, 0]
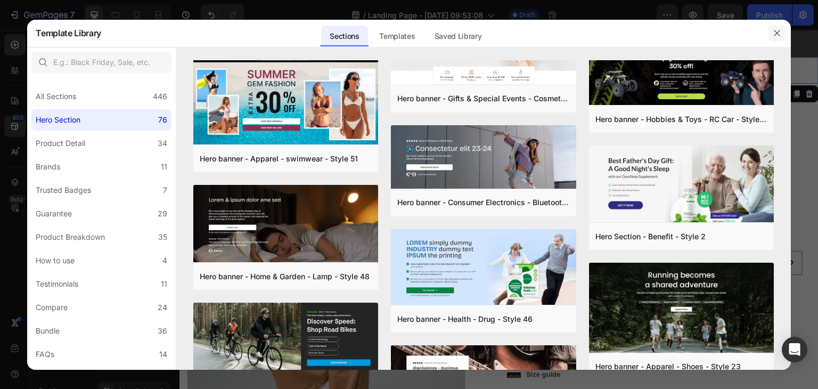
click at [781, 31] on icon "button" at bounding box center [777, 33] width 9 height 9
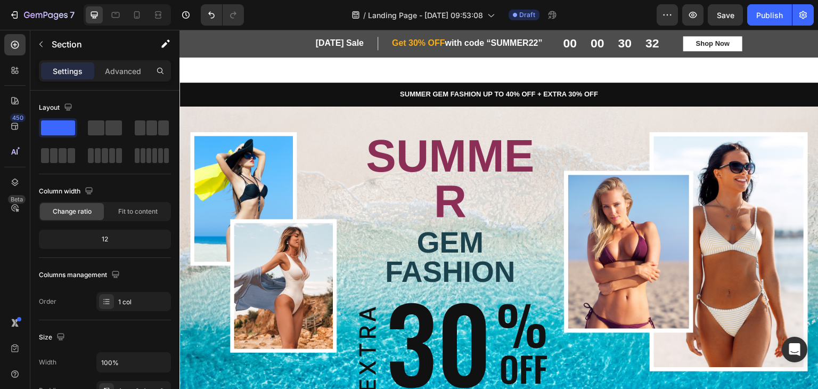
scroll to position [639, 0]
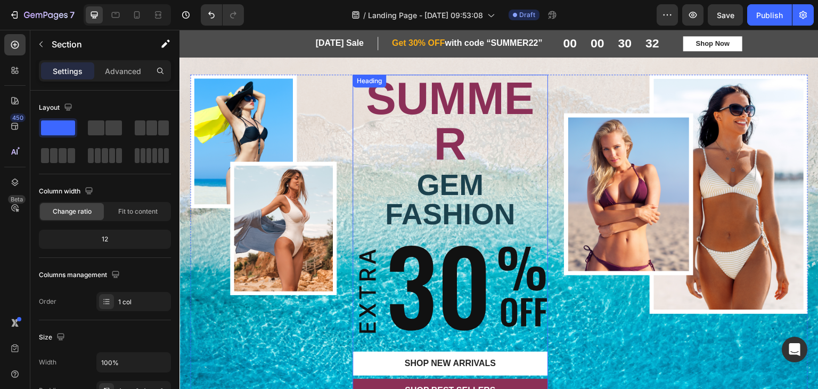
click at [536, 220] on div "Image SUMMER Text Block GEM FASHION Heading Image SHOP New arrivals Button SHOP…" at bounding box center [499, 238] width 639 height 379
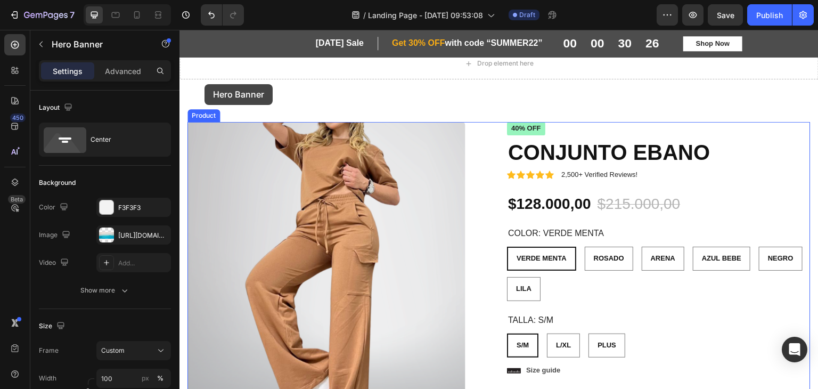
scroll to position [0, 0]
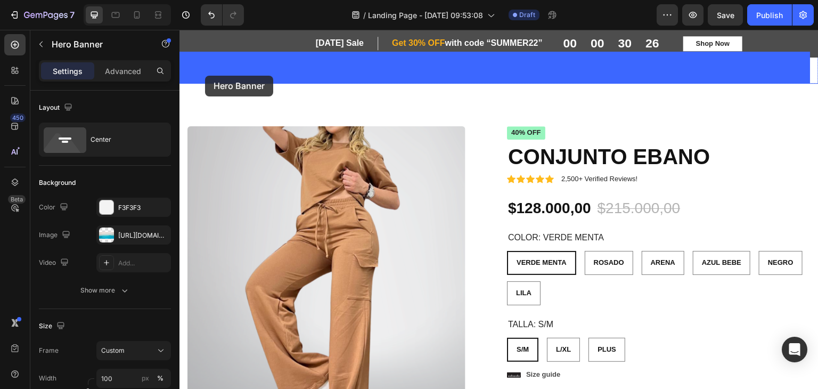
drag, startPoint x: 188, startPoint y: 199, endPoint x: 205, endPoint y: 80, distance: 120.0
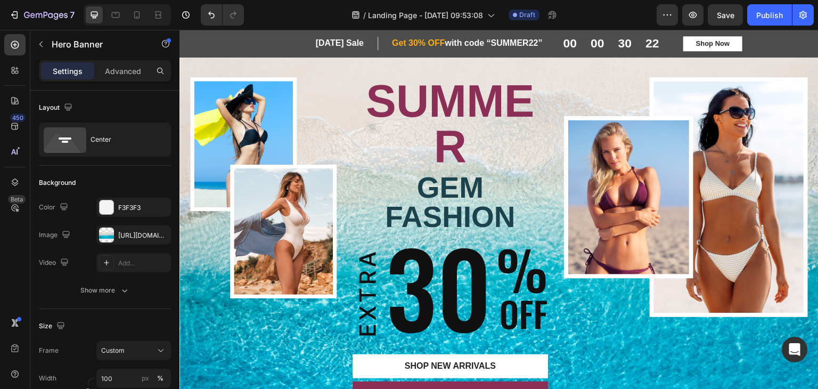
click at [424, 123] on p "SUMMER" at bounding box center [450, 123] width 193 height 91
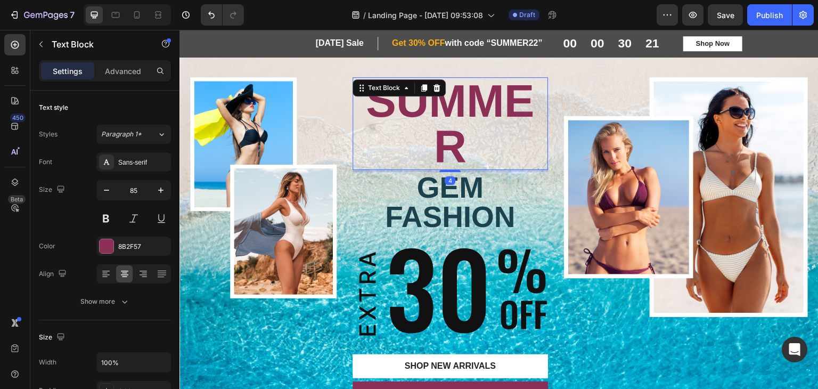
click at [454, 120] on p "SUMMER" at bounding box center [450, 123] width 193 height 91
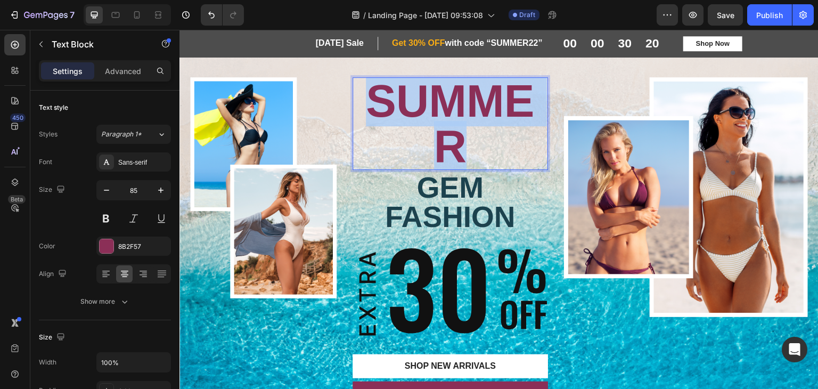
click at [454, 120] on p "SUMMER" at bounding box center [450, 123] width 193 height 91
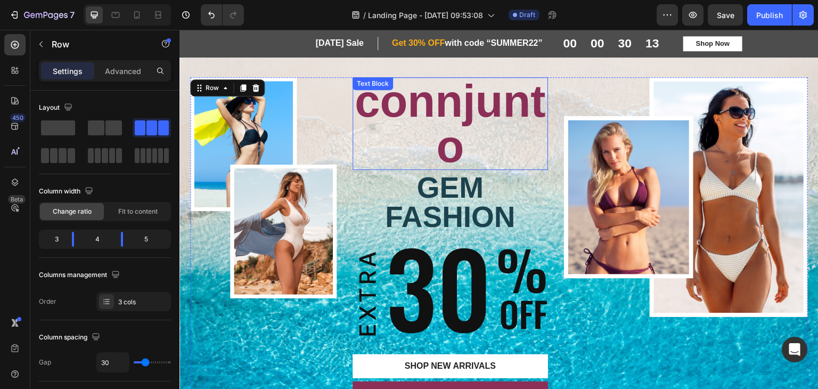
click at [495, 105] on p "connjunto" at bounding box center [450, 123] width 193 height 91
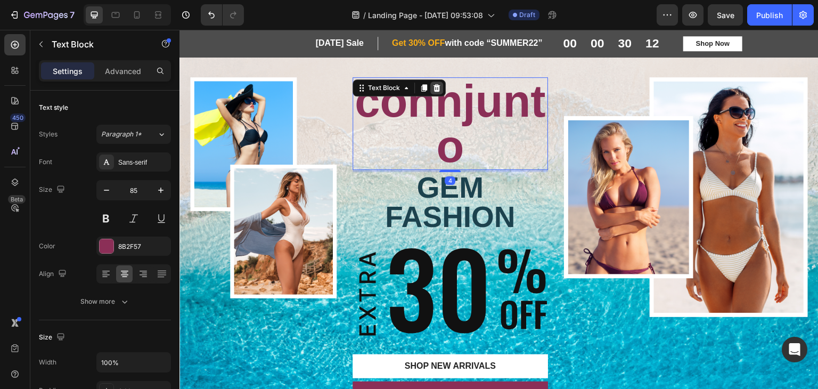
click at [438, 88] on icon at bounding box center [437, 88] width 9 height 9
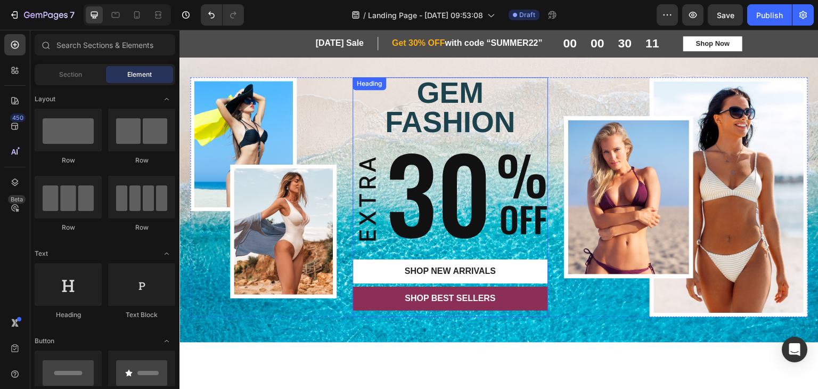
click at [470, 120] on h2 "GEM FASHION" at bounding box center [451, 107] width 196 height 61
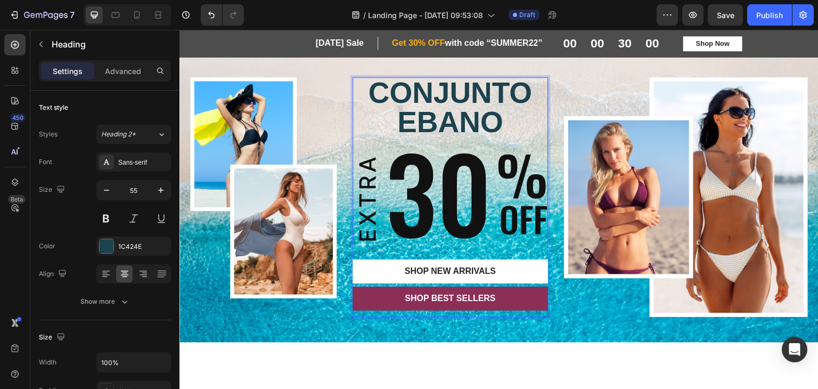
click at [452, 189] on img at bounding box center [451, 191] width 196 height 102
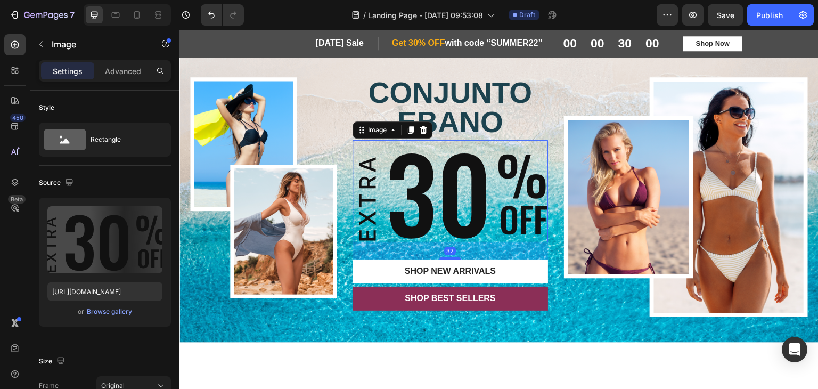
click at [452, 189] on img at bounding box center [451, 191] width 196 height 102
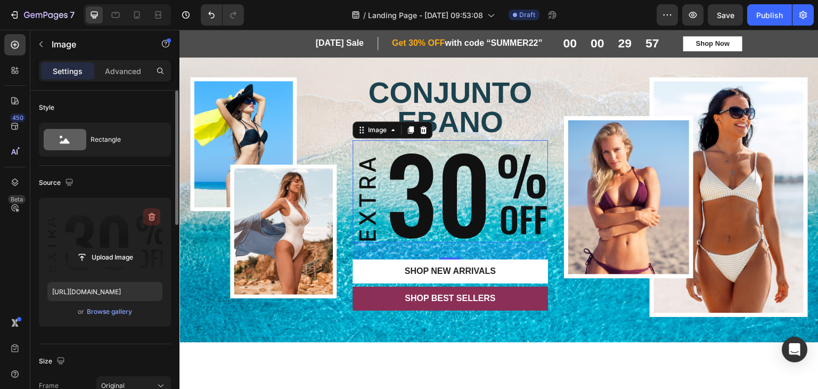
click at [150, 220] on icon "button" at bounding box center [152, 217] width 11 height 11
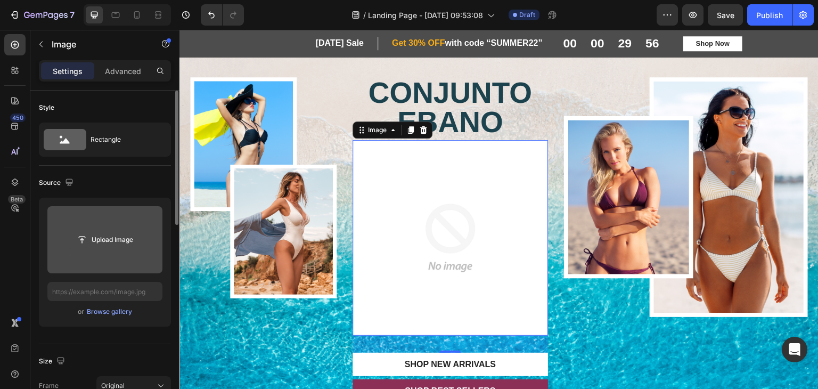
click at [103, 237] on input "file" at bounding box center [105, 240] width 74 height 18
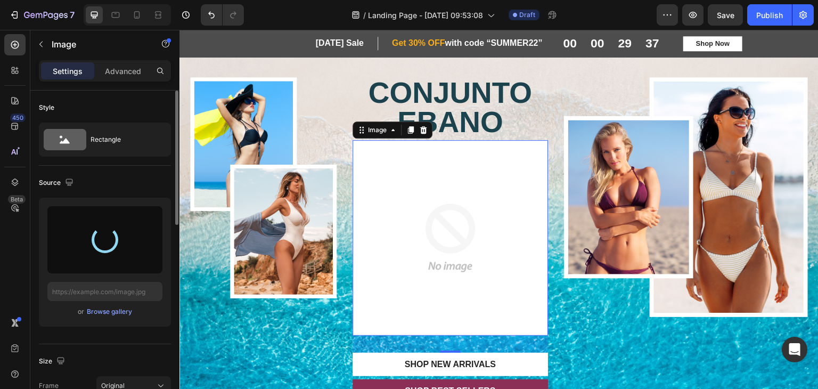
type input "[URL][DOMAIN_NAME]"
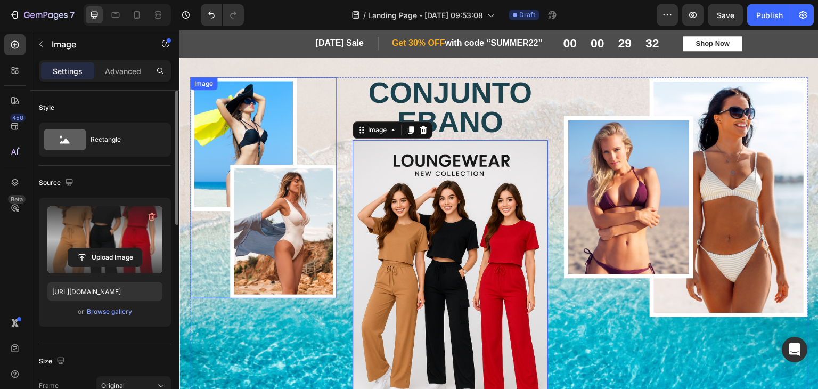
click at [220, 99] on img at bounding box center [263, 187] width 147 height 221
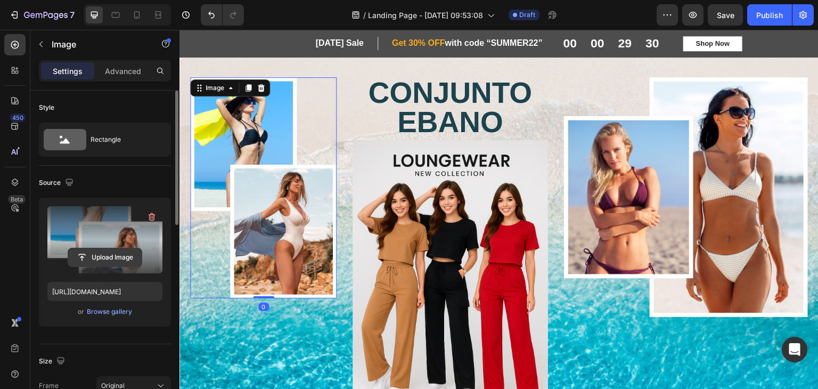
click at [104, 258] on input "file" at bounding box center [105, 257] width 74 height 18
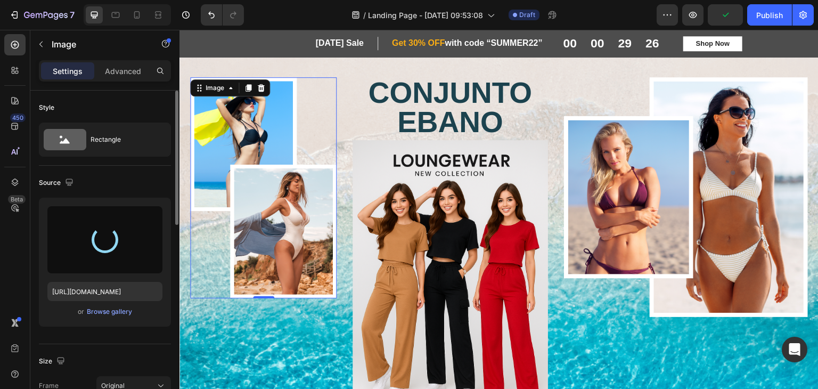
type input "[URL][DOMAIN_NAME]"
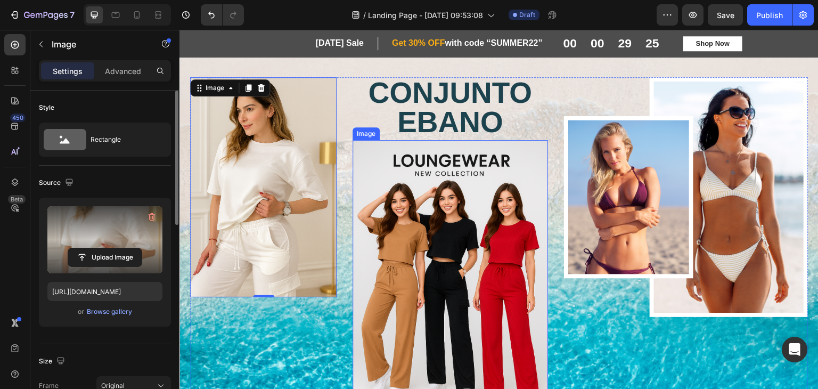
click at [686, 169] on img at bounding box center [686, 197] width 244 height 240
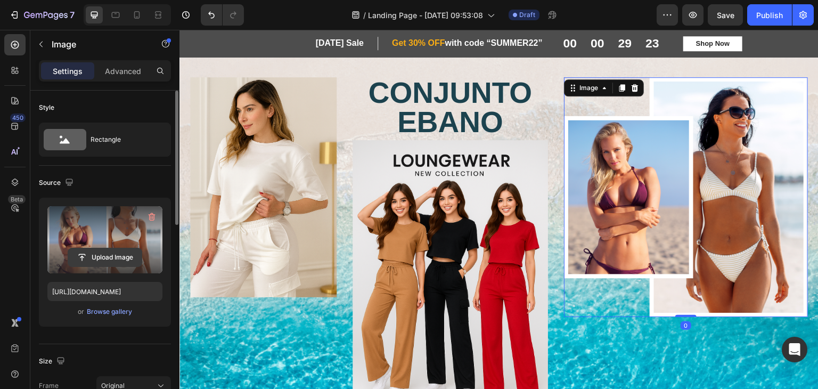
click at [106, 252] on input "file" at bounding box center [105, 257] width 74 height 18
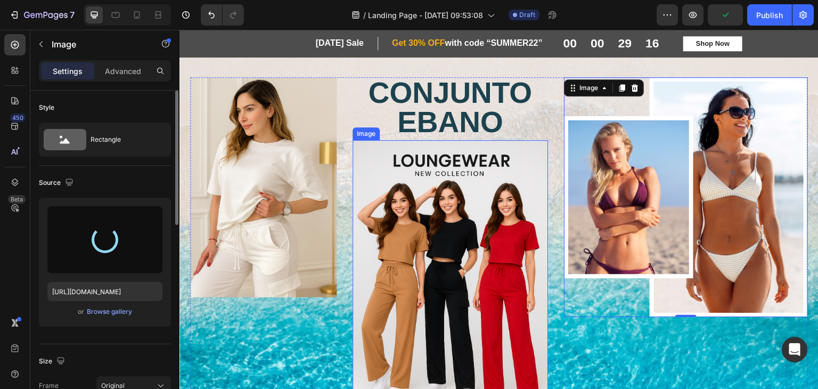
type input "[URL][DOMAIN_NAME]"
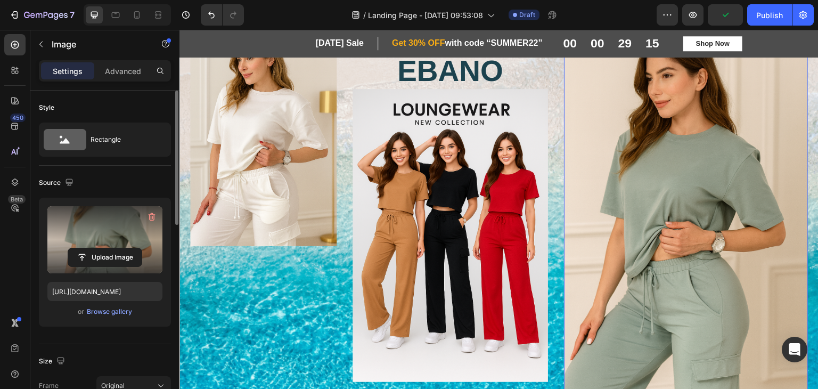
scroll to position [53, 0]
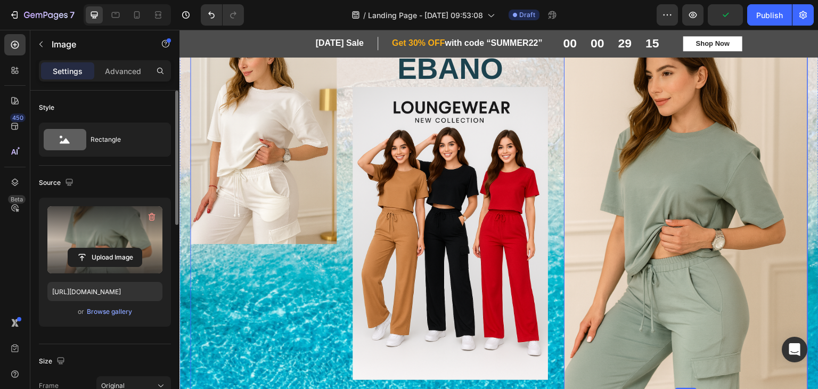
click at [630, 280] on div "Image 0" at bounding box center [686, 236] width 244 height 424
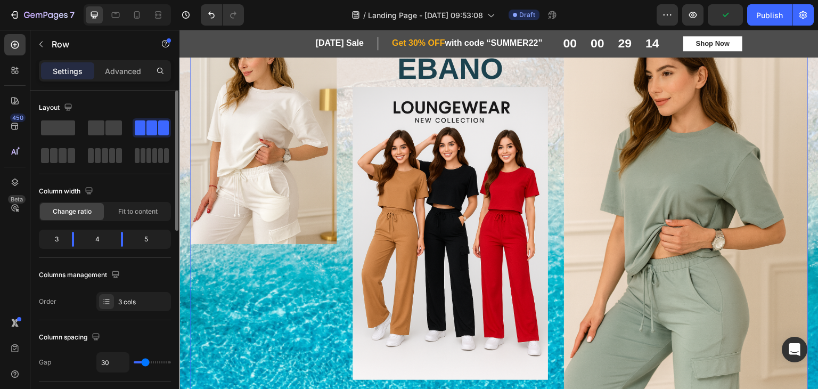
click at [636, 311] on img at bounding box center [686, 207] width 244 height 366
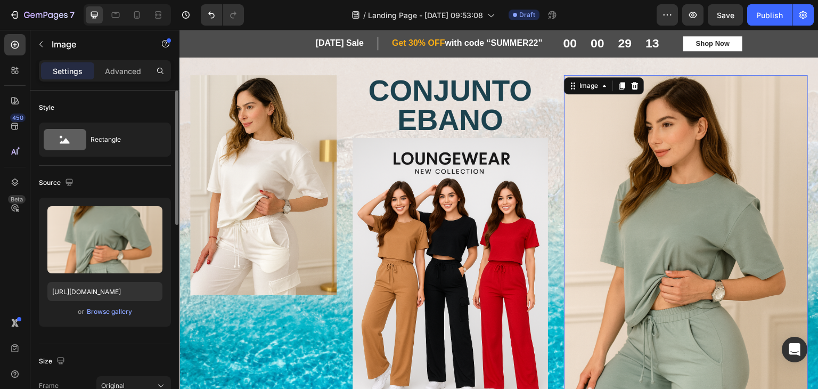
scroll to position [0, 0]
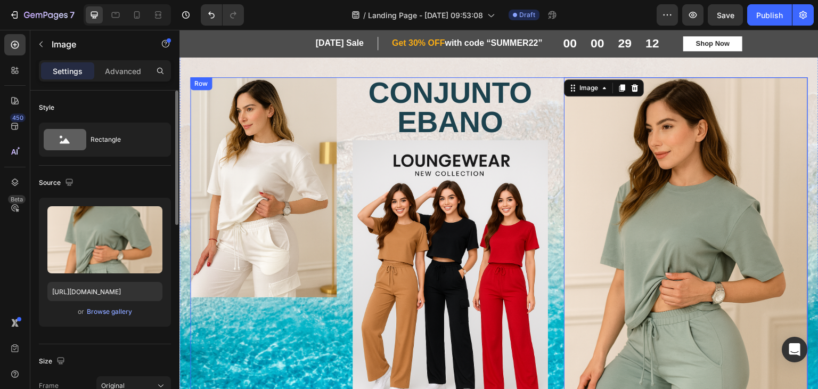
click at [285, 371] on div "Image" at bounding box center [263, 289] width 147 height 424
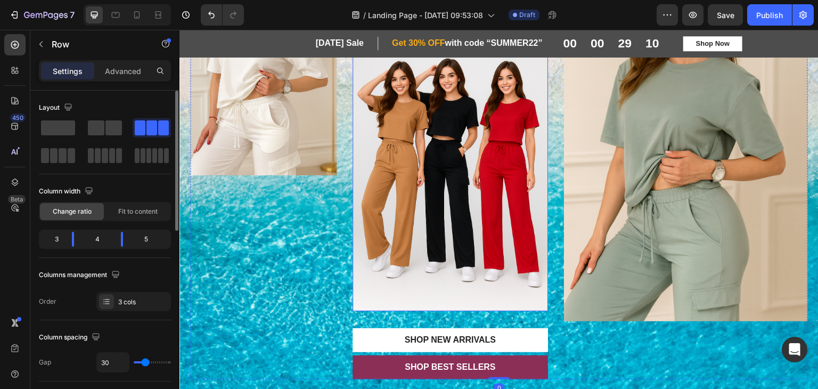
scroll to position [53, 0]
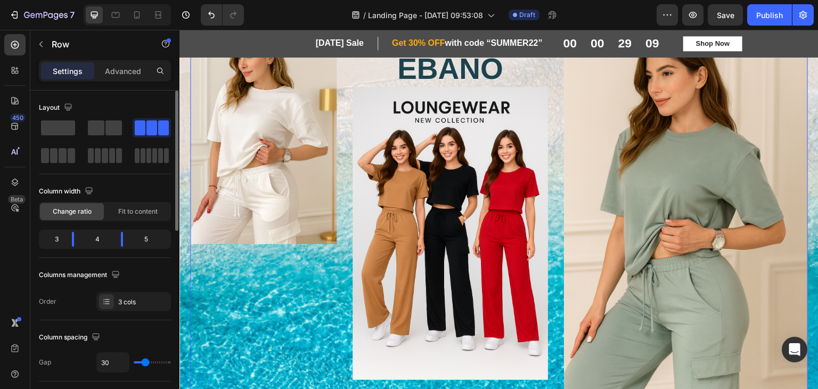
click at [299, 307] on div "Image" at bounding box center [263, 236] width 147 height 424
click at [185, 284] on div "Image CONJUNTO EBANO Heading Image SHOP New arrivals Button SHOP BEST SELLERS B…" at bounding box center [499, 235] width 639 height 475
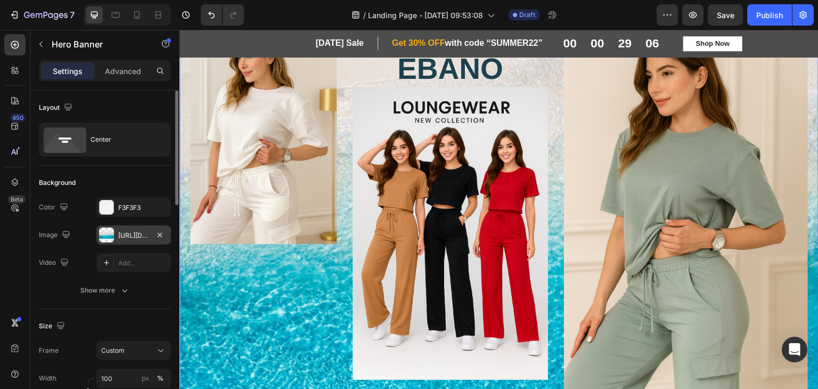
click at [111, 229] on div at bounding box center [106, 235] width 15 height 15
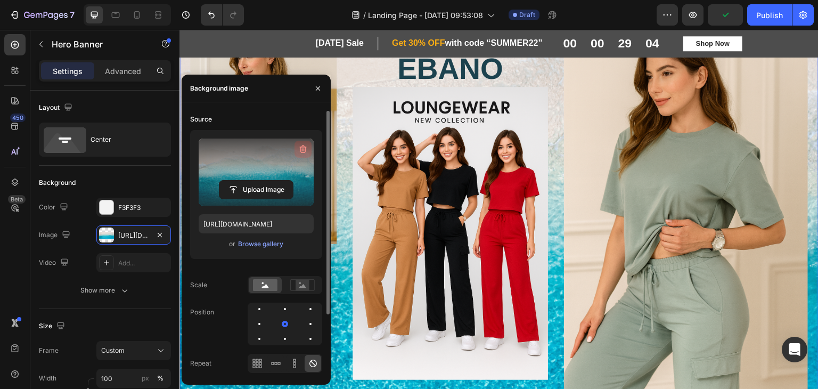
click at [299, 151] on icon "button" at bounding box center [303, 149] width 11 height 11
type input "Auto"
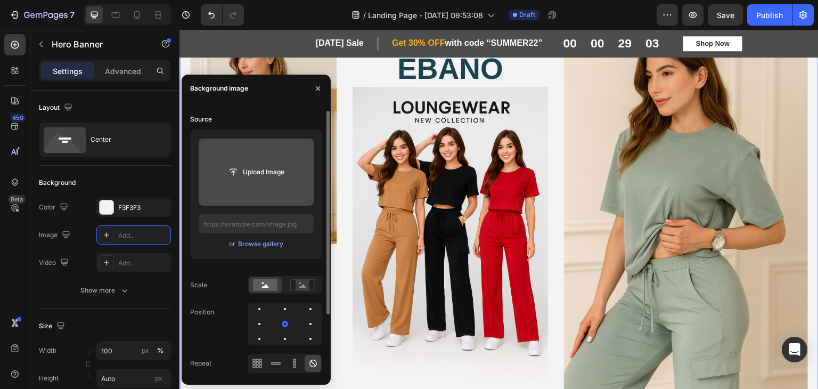
click at [249, 175] on input "file" at bounding box center [257, 172] width 74 height 18
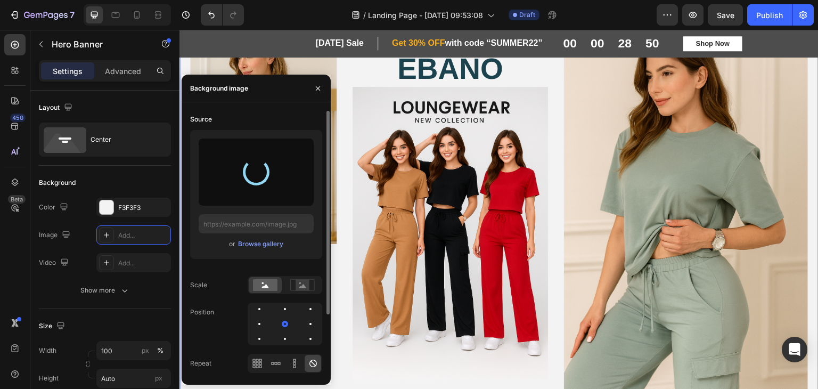
type input "[URL][DOMAIN_NAME]"
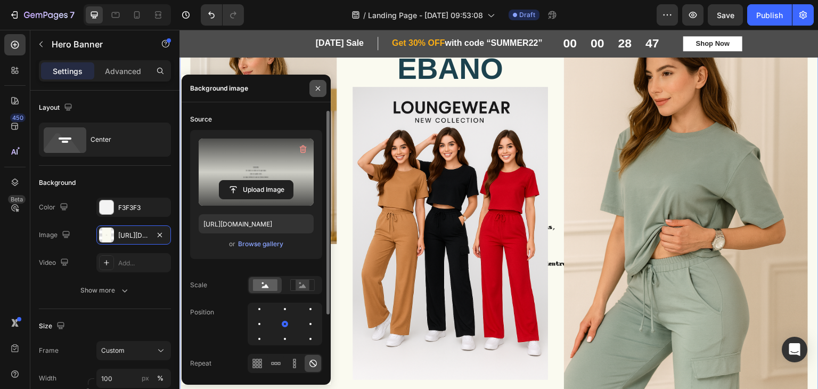
click at [317, 86] on icon "button" at bounding box center [318, 88] width 9 height 9
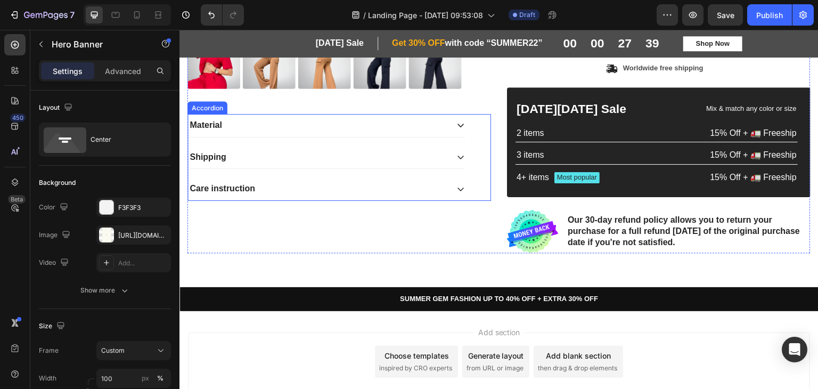
scroll to position [639, 0]
